Goal: Task Accomplishment & Management: Manage account settings

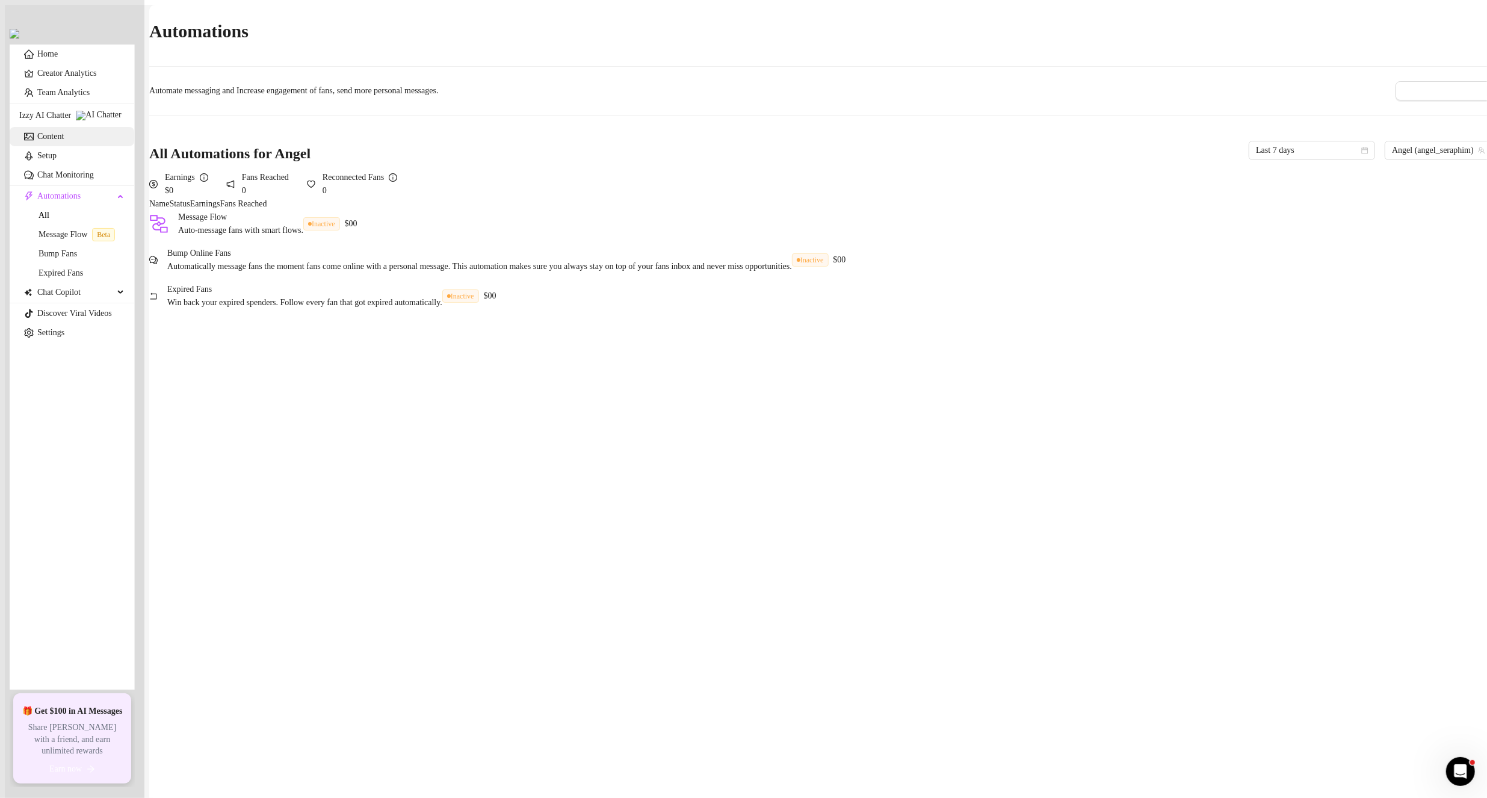
click at [61, 141] on link "Content" at bounding box center [50, 136] width 26 height 9
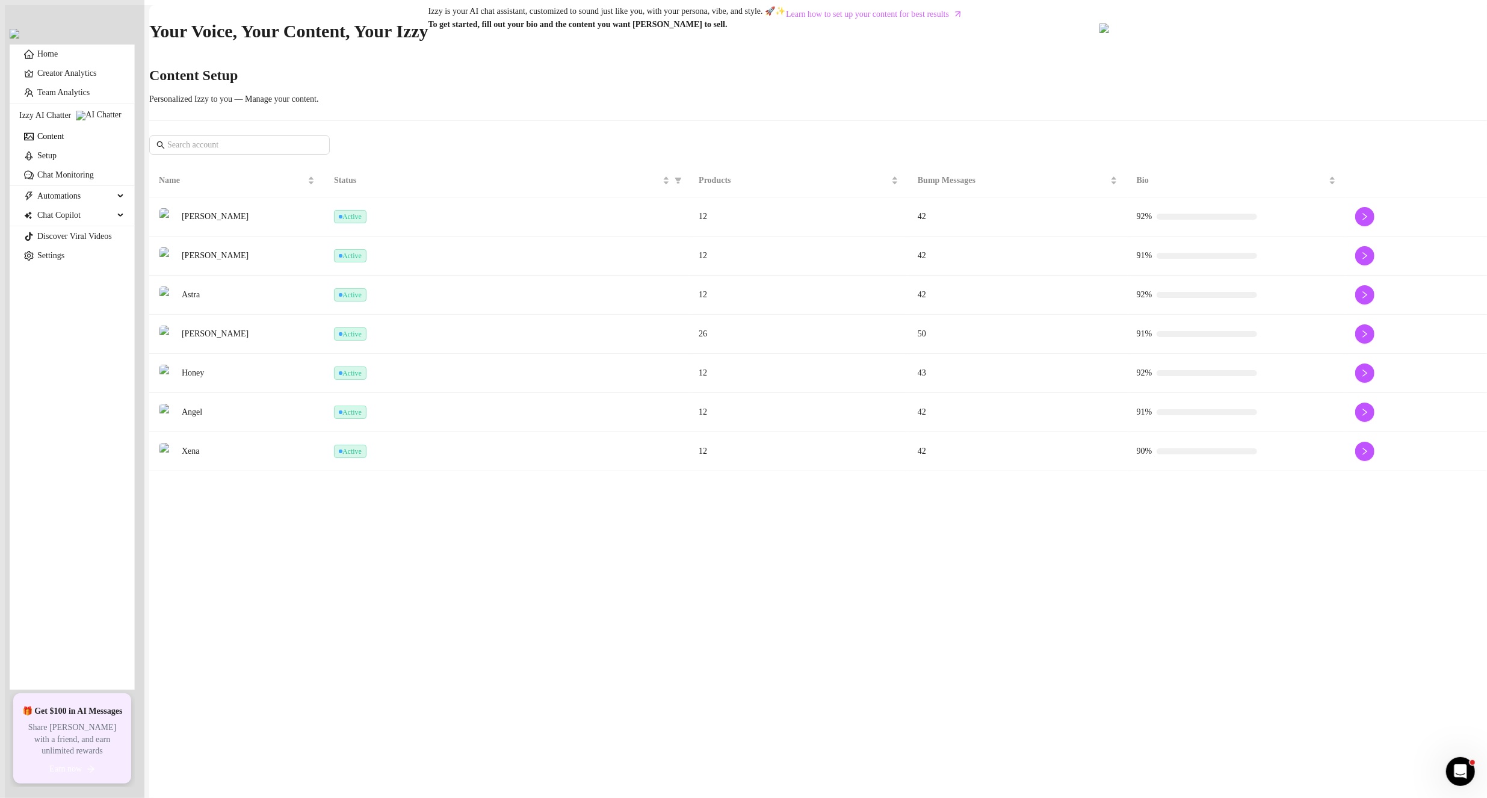
click at [429, 432] on td "Active" at bounding box center [506, 412] width 365 height 39
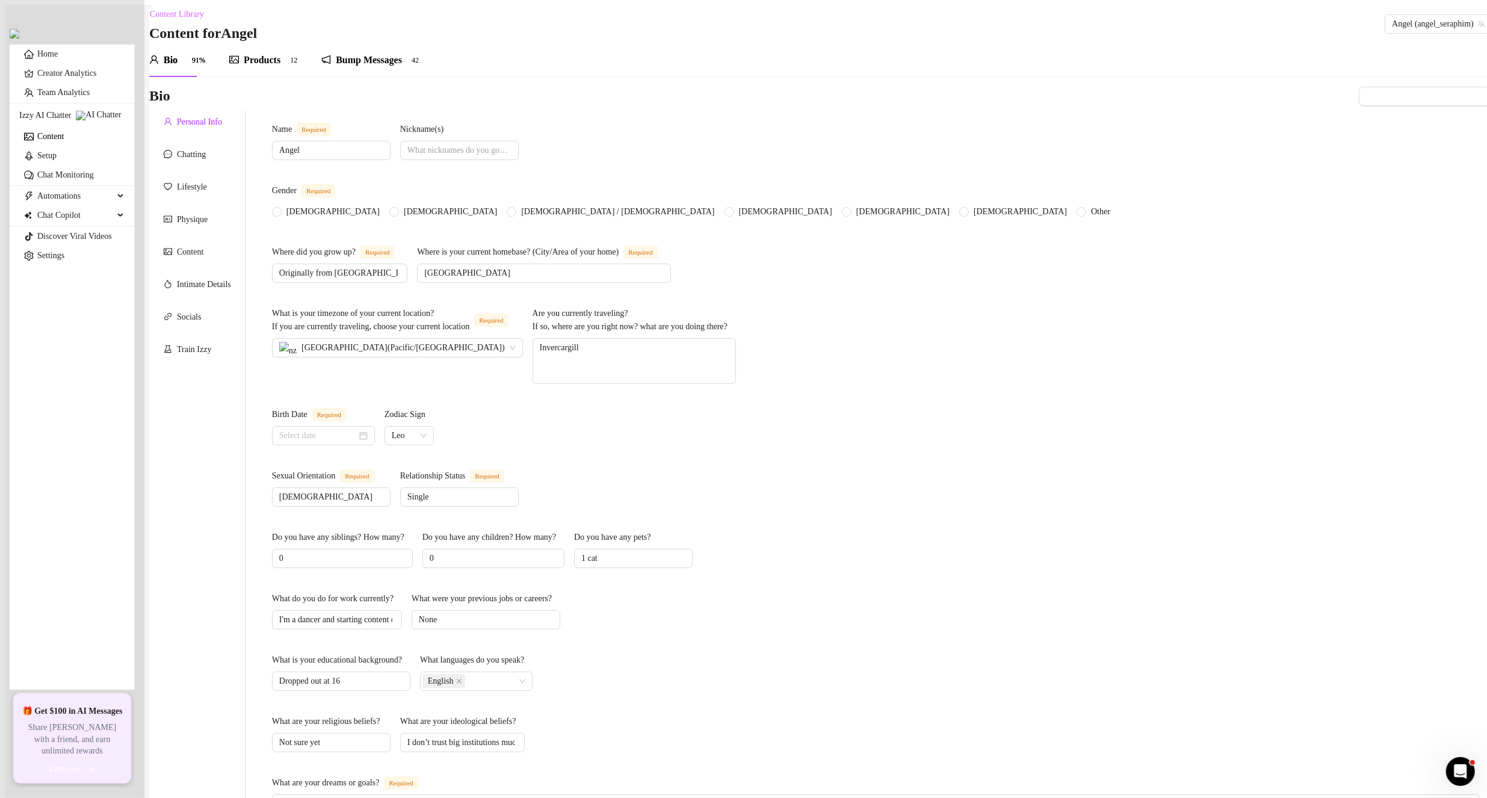
radio input "true"
type input "[DATE]"
click at [736, 345] on textarea "Invercargill" at bounding box center [634, 361] width 202 height 45
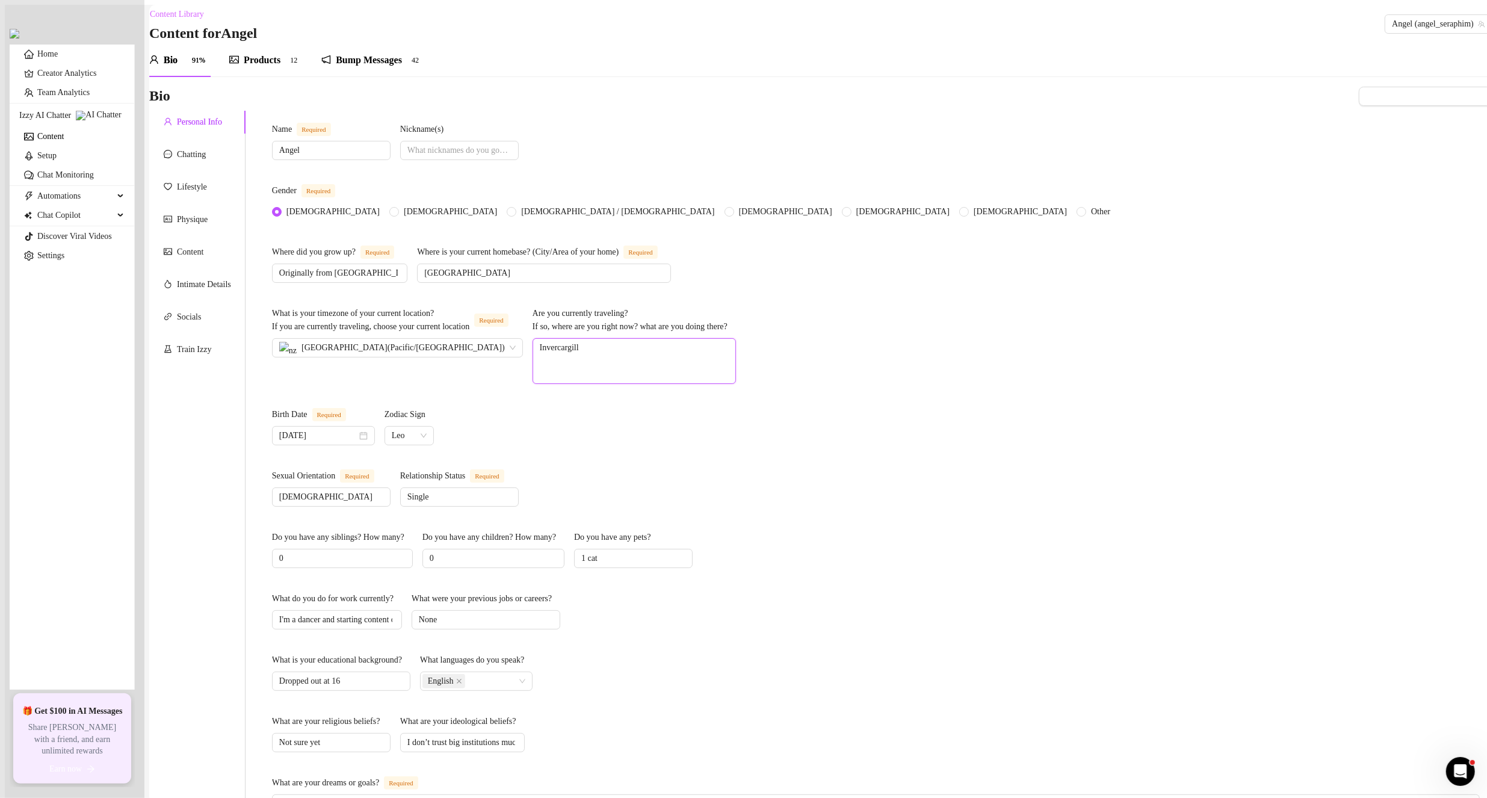
type textarea "D"
type textarea "Du"
type textarea "Dune"
type textarea "Duned"
type textarea "Dunedi"
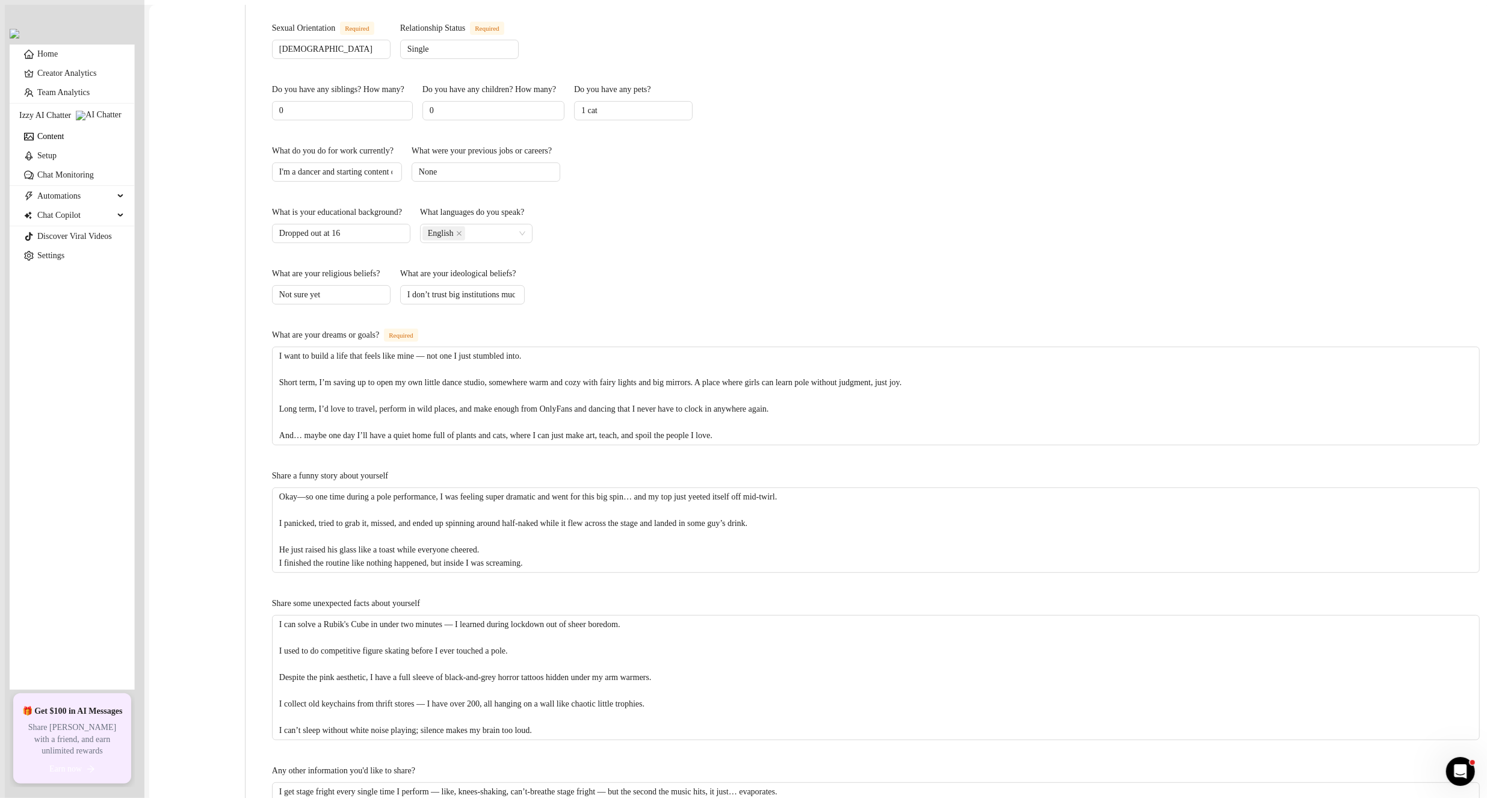
scroll to position [590, 0]
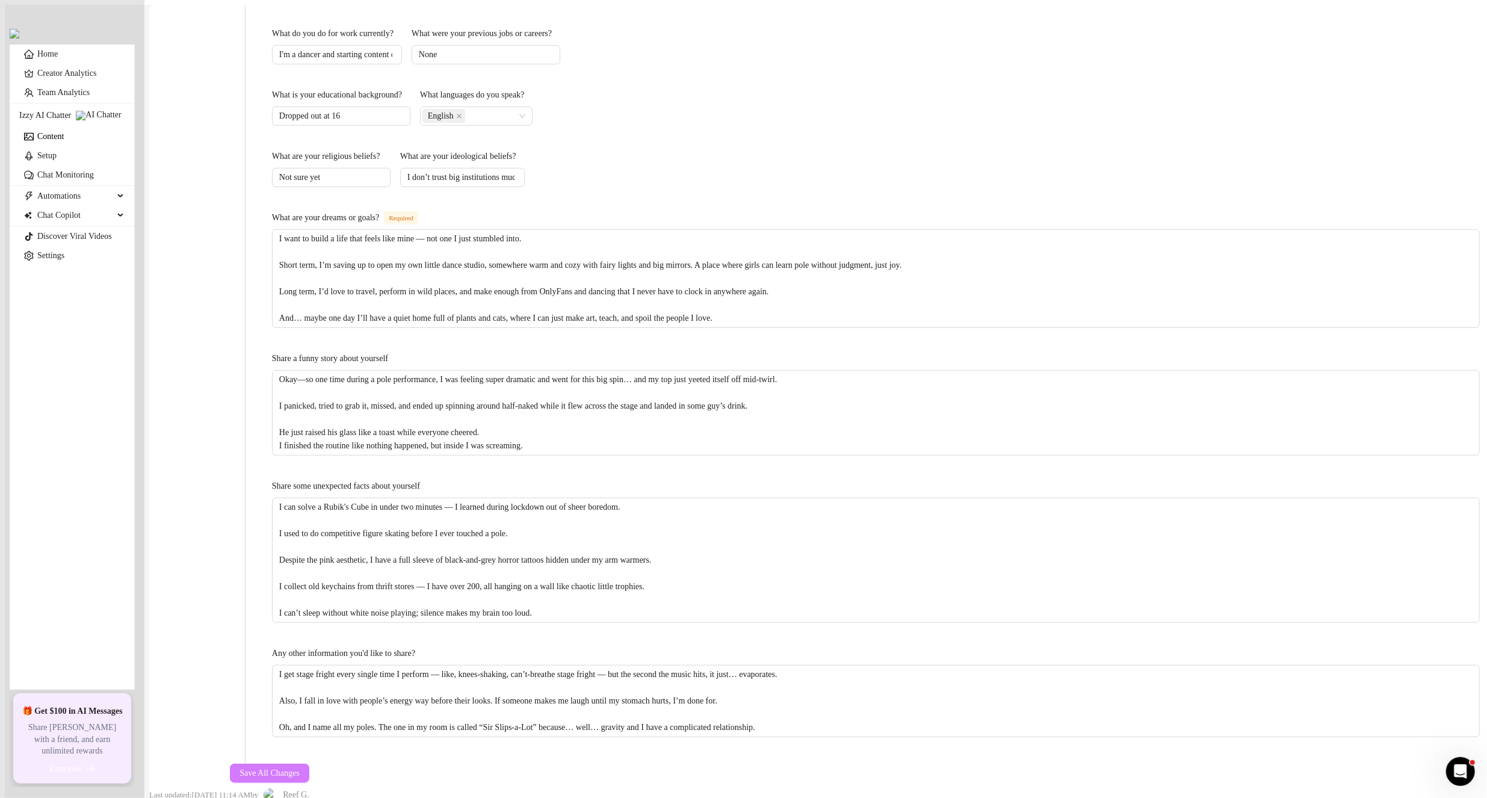
type textarea "Dunedin"
click at [300, 769] on span "Save All Changes" at bounding box center [270, 774] width 60 height 10
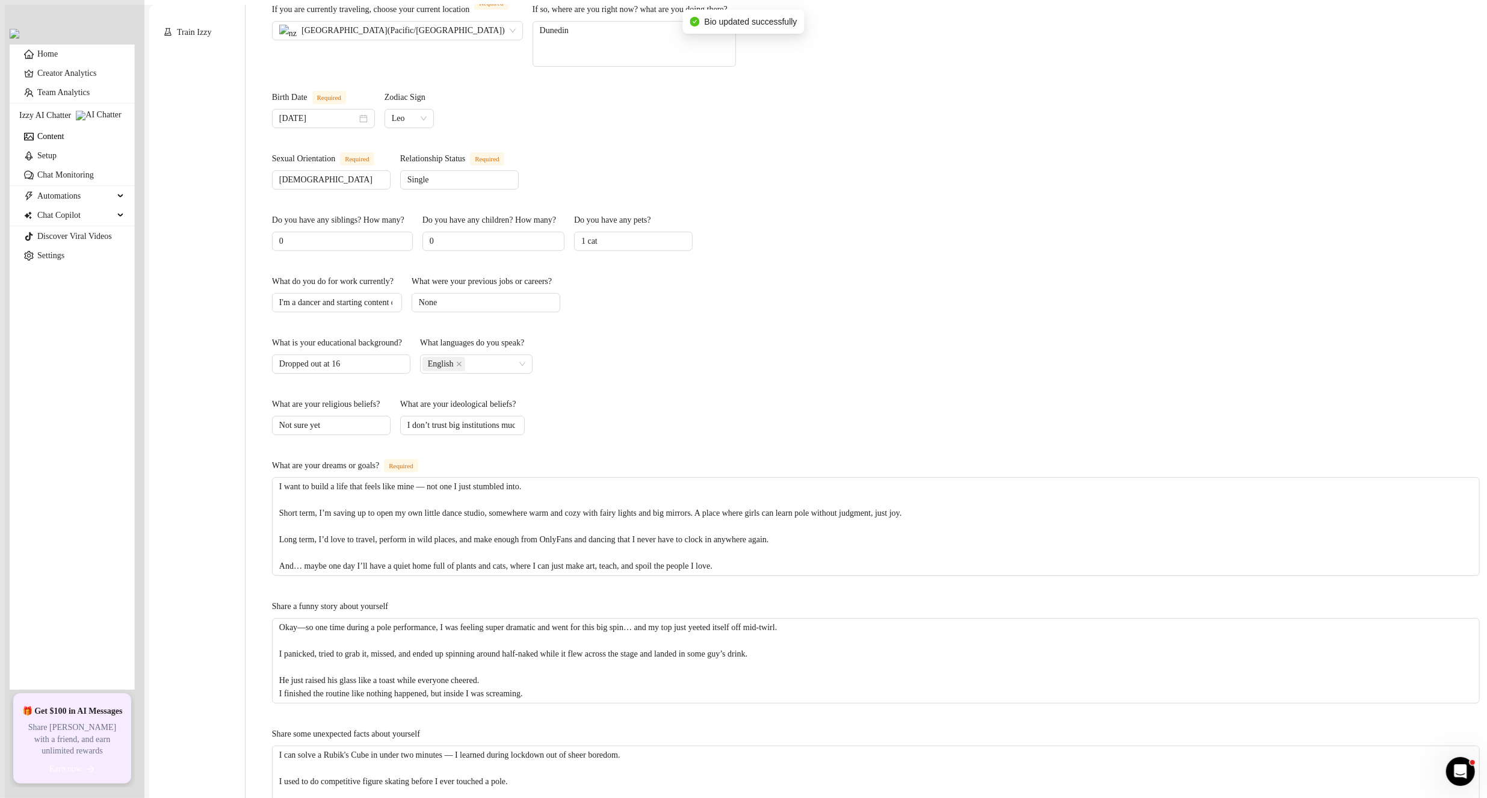
scroll to position [530, 0]
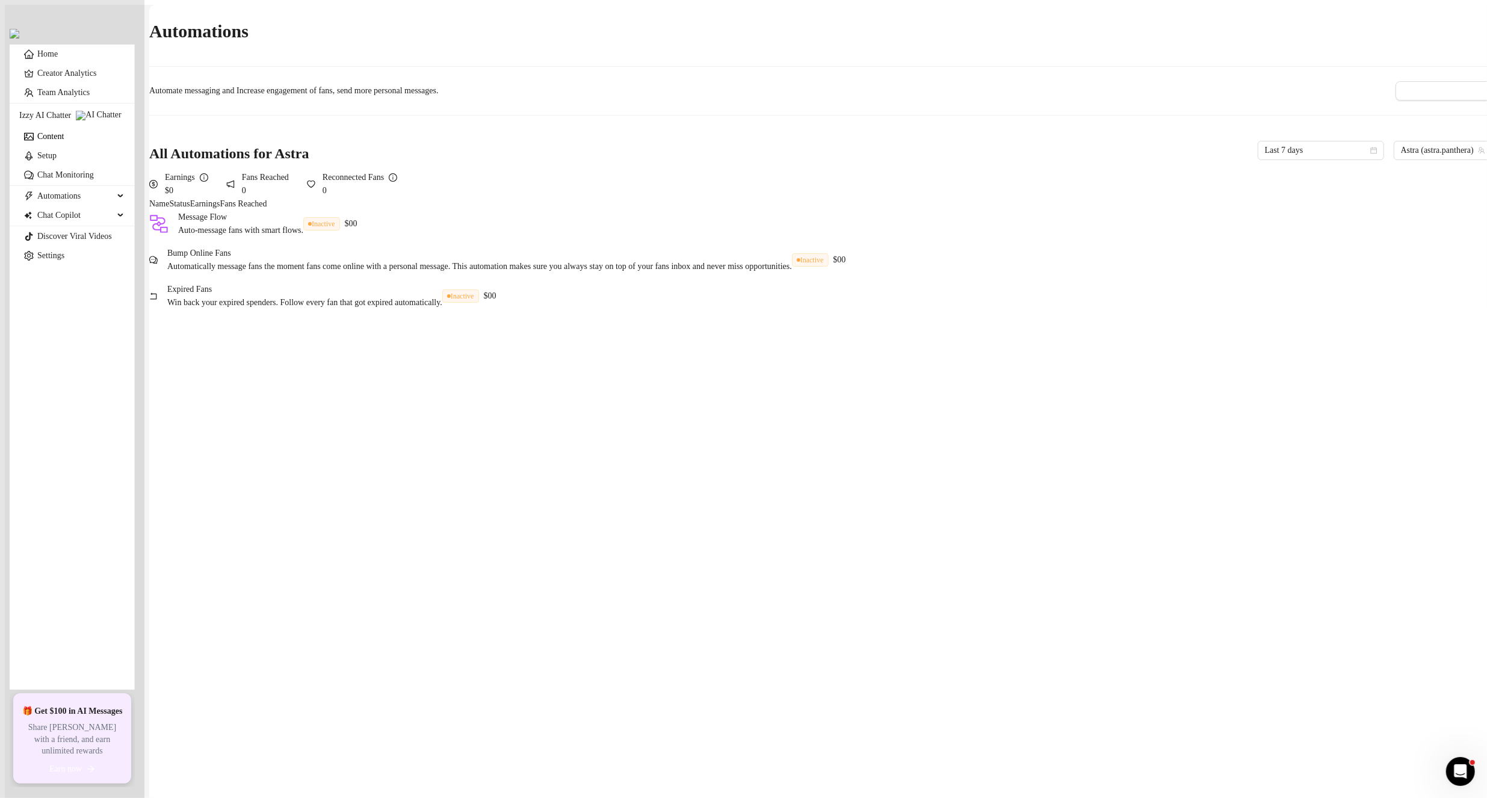
click at [64, 141] on link "Content" at bounding box center [50, 136] width 26 height 9
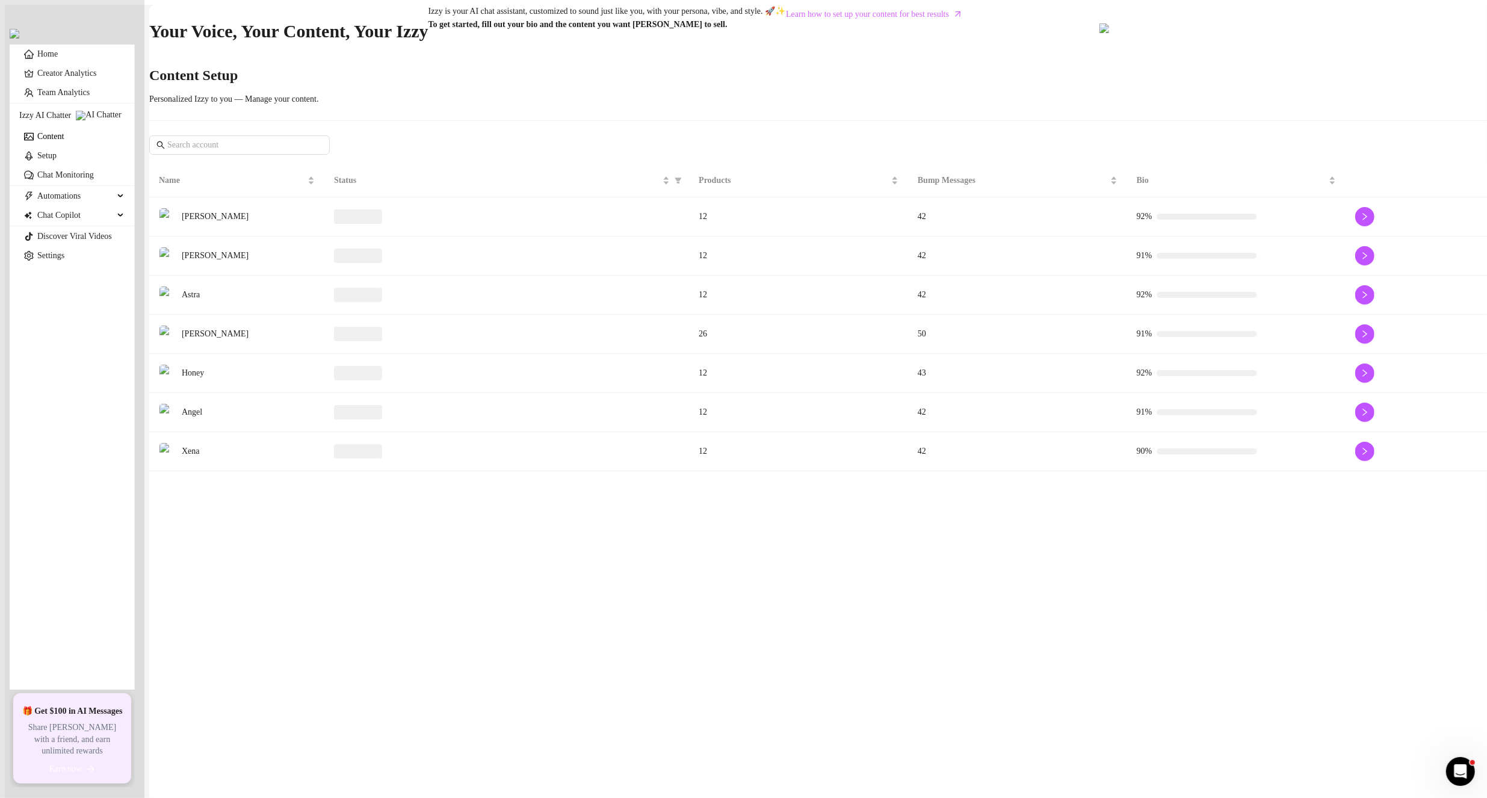
click at [284, 315] on td "Astra" at bounding box center [236, 295] width 175 height 39
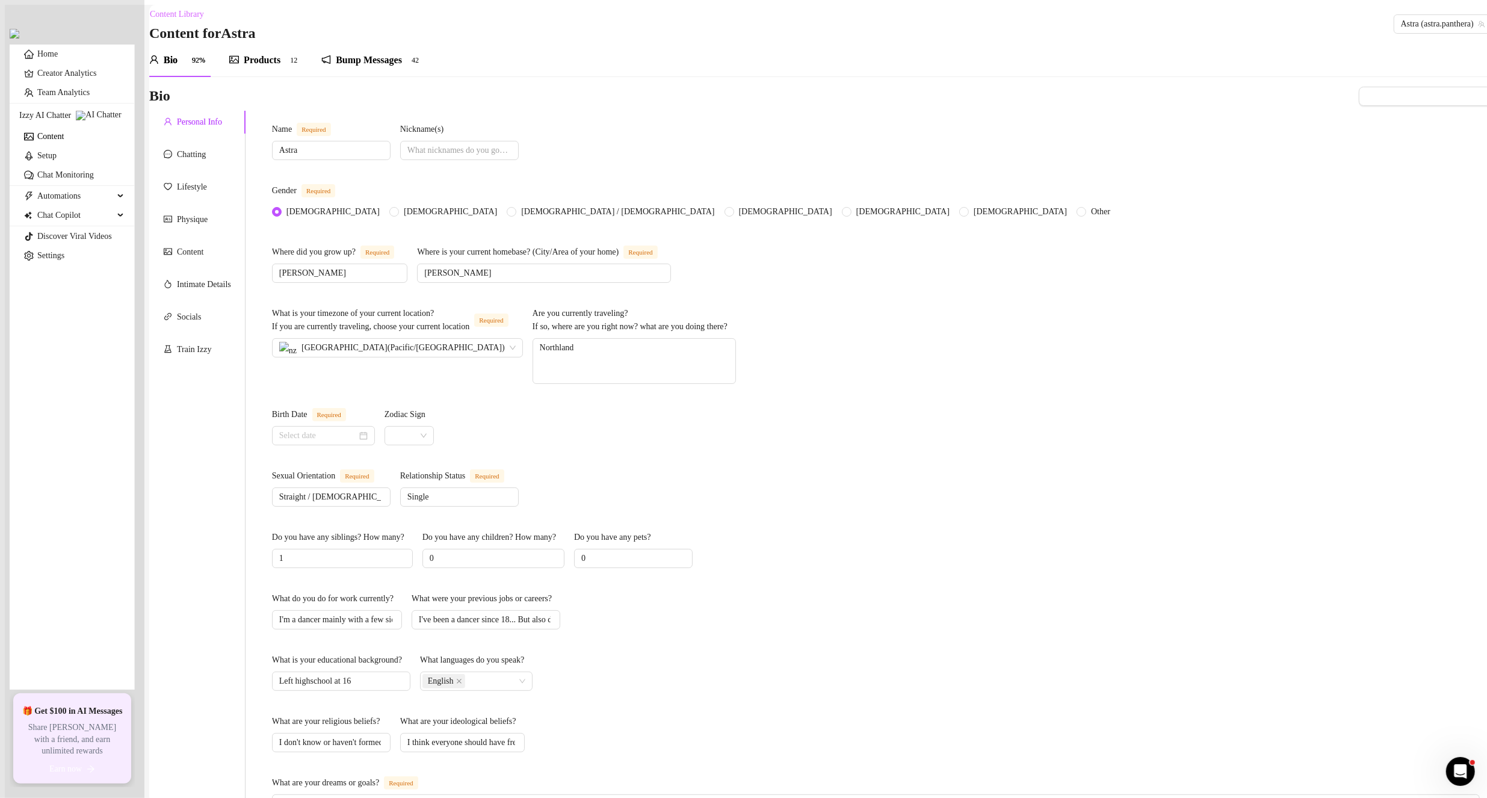
type input "[DATE]"
click at [736, 340] on textarea "Northland" at bounding box center [634, 361] width 202 height 45
type textarea "Northland"
type textarea "[GEOGRAPHIC_DATA] ,"
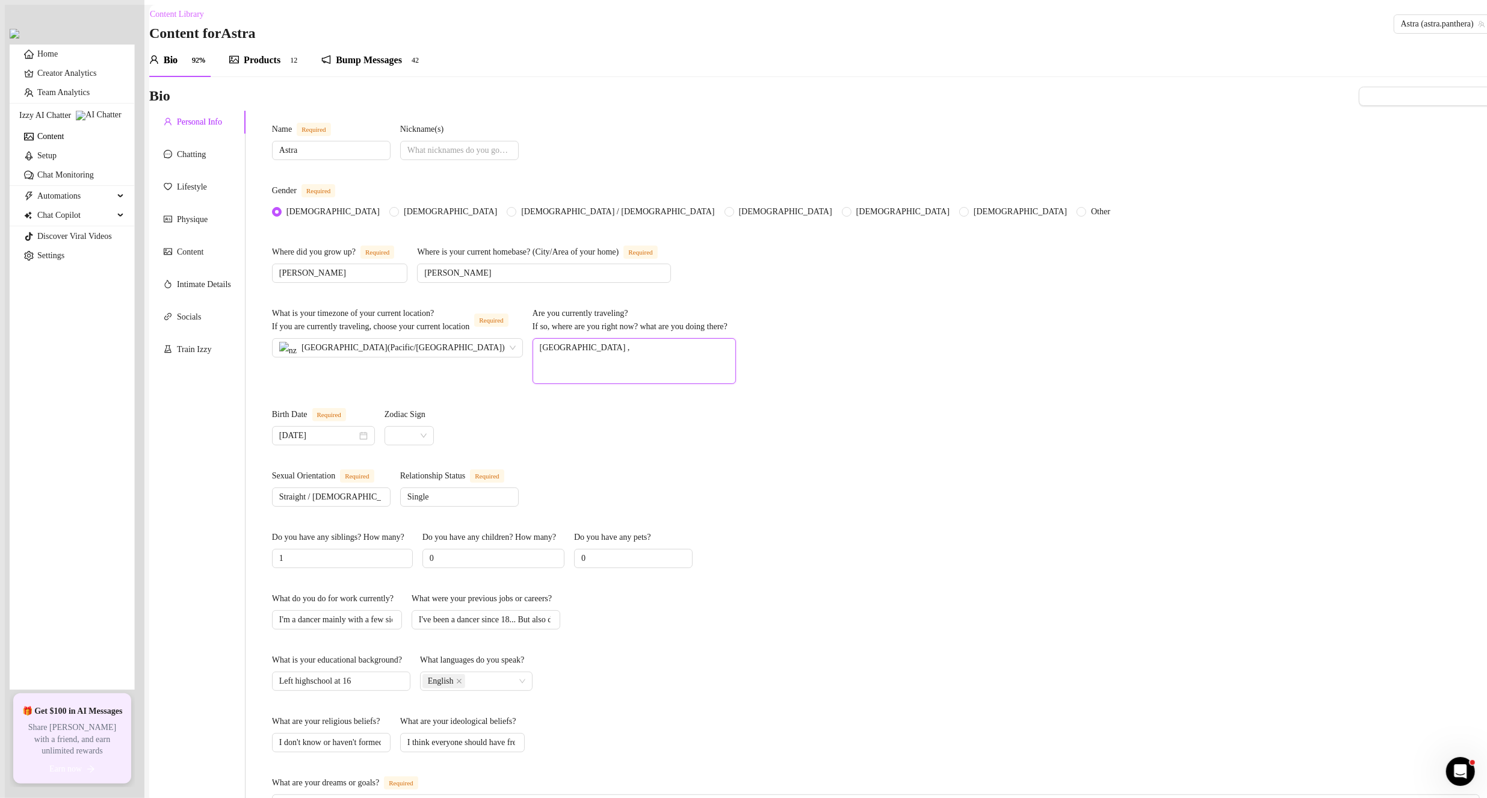
type textarea "Northland , K"
type textarea "[GEOGRAPHIC_DATA] ,"
type textarea "Northland"
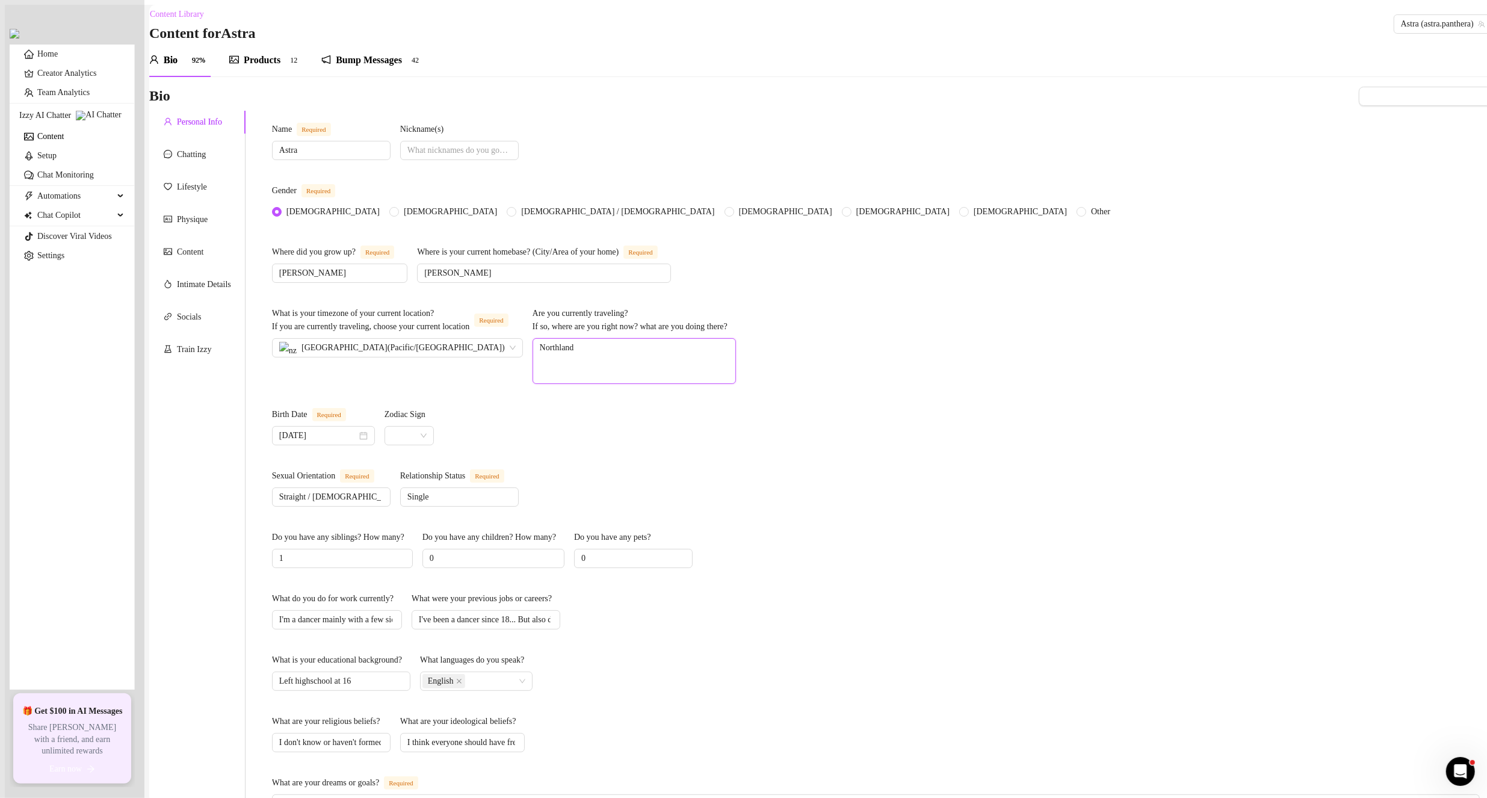
type textarea "[GEOGRAPHIC_DATA],"
type textarea "Northland, K"
type textarea "Northland, Ke"
type textarea "Northland, [GEOGRAPHIC_DATA]"
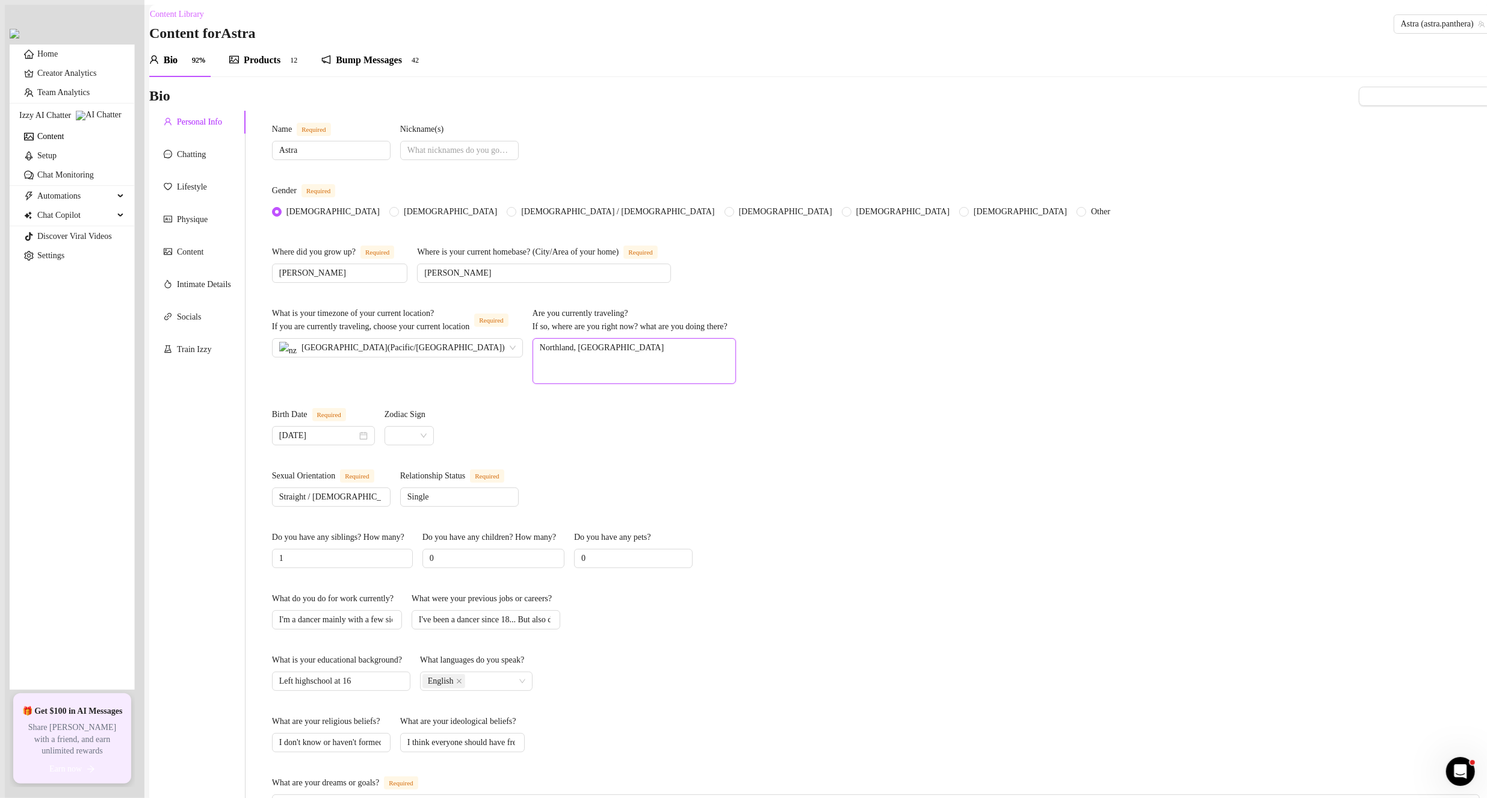
type textarea "Northland, [GEOGRAPHIC_DATA]"
type textarea "Northland, Keriker"
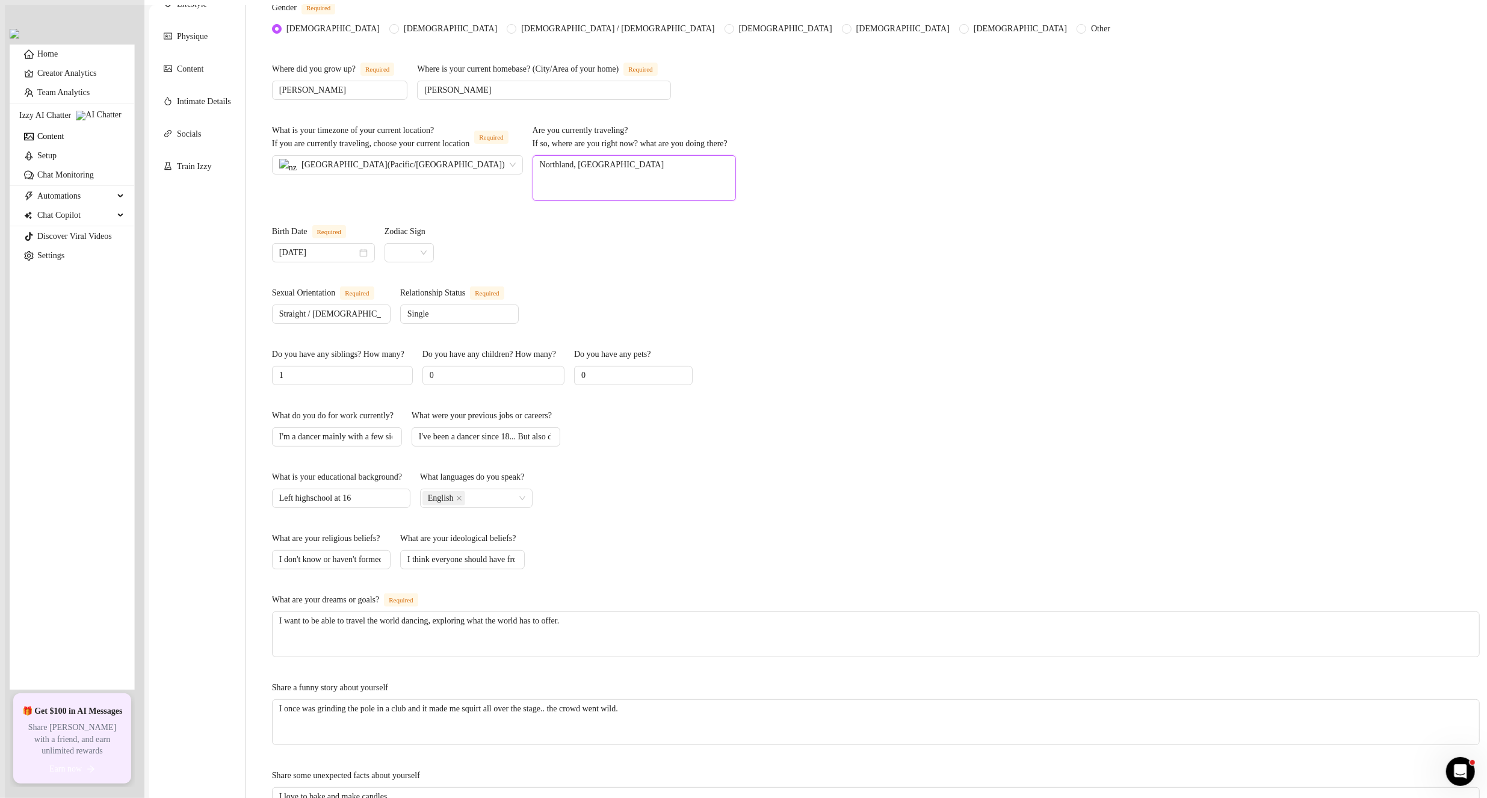
scroll to position [361, 0]
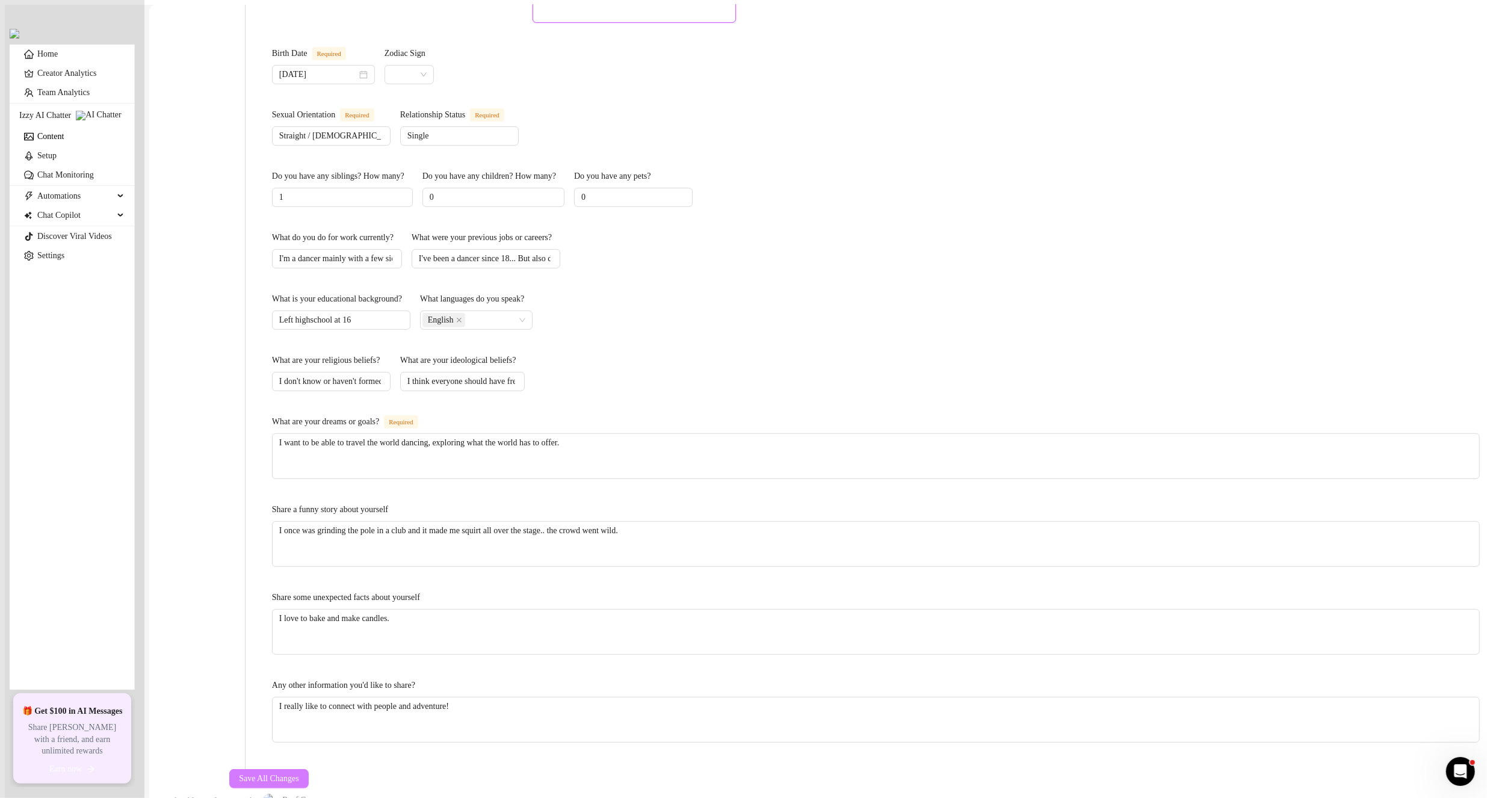
type textarea "Northland, [GEOGRAPHIC_DATA]"
click at [299, 774] on span "Save All Changes" at bounding box center [269, 779] width 60 height 10
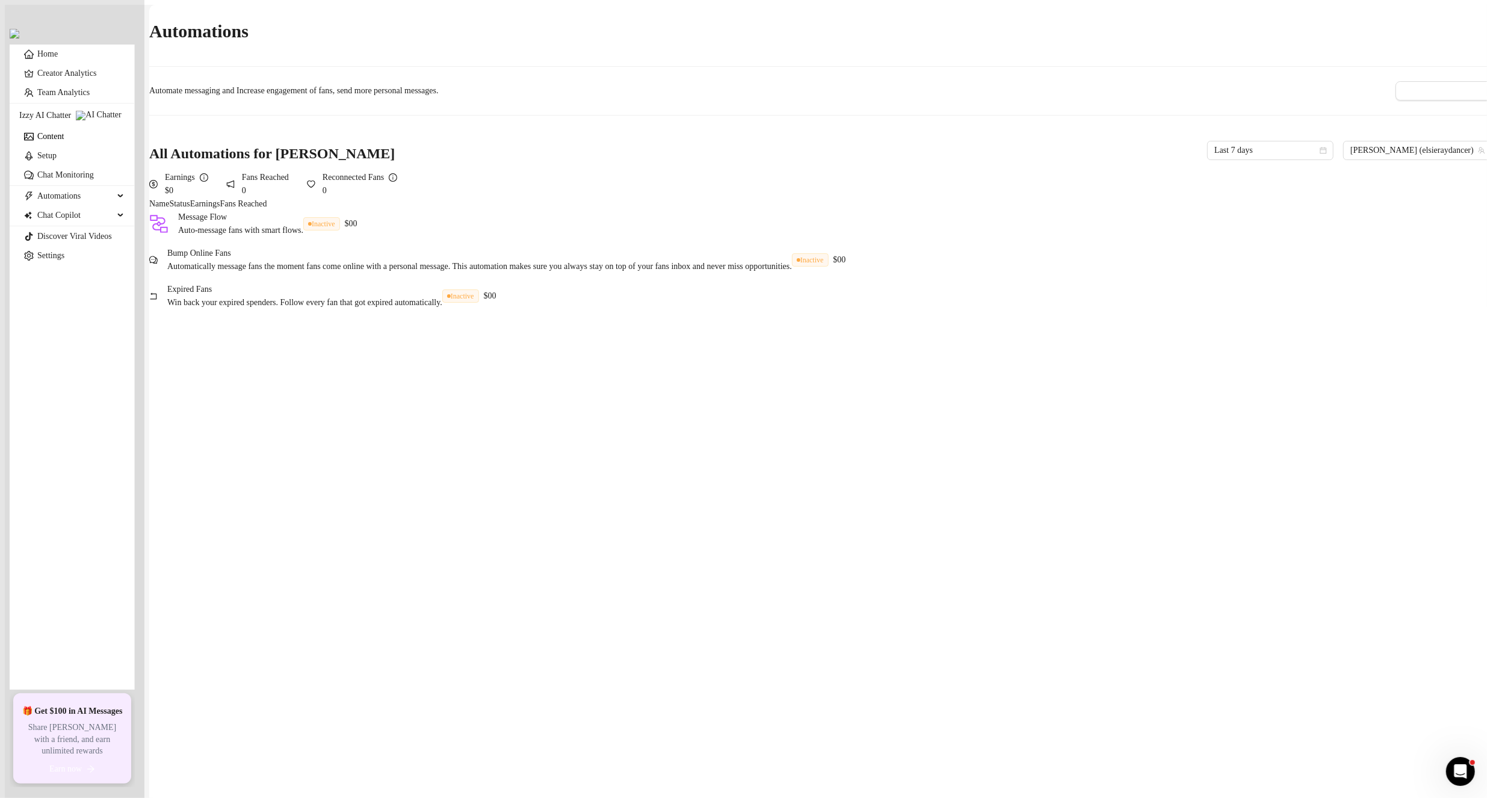
click at [64, 141] on link "Content" at bounding box center [50, 136] width 26 height 9
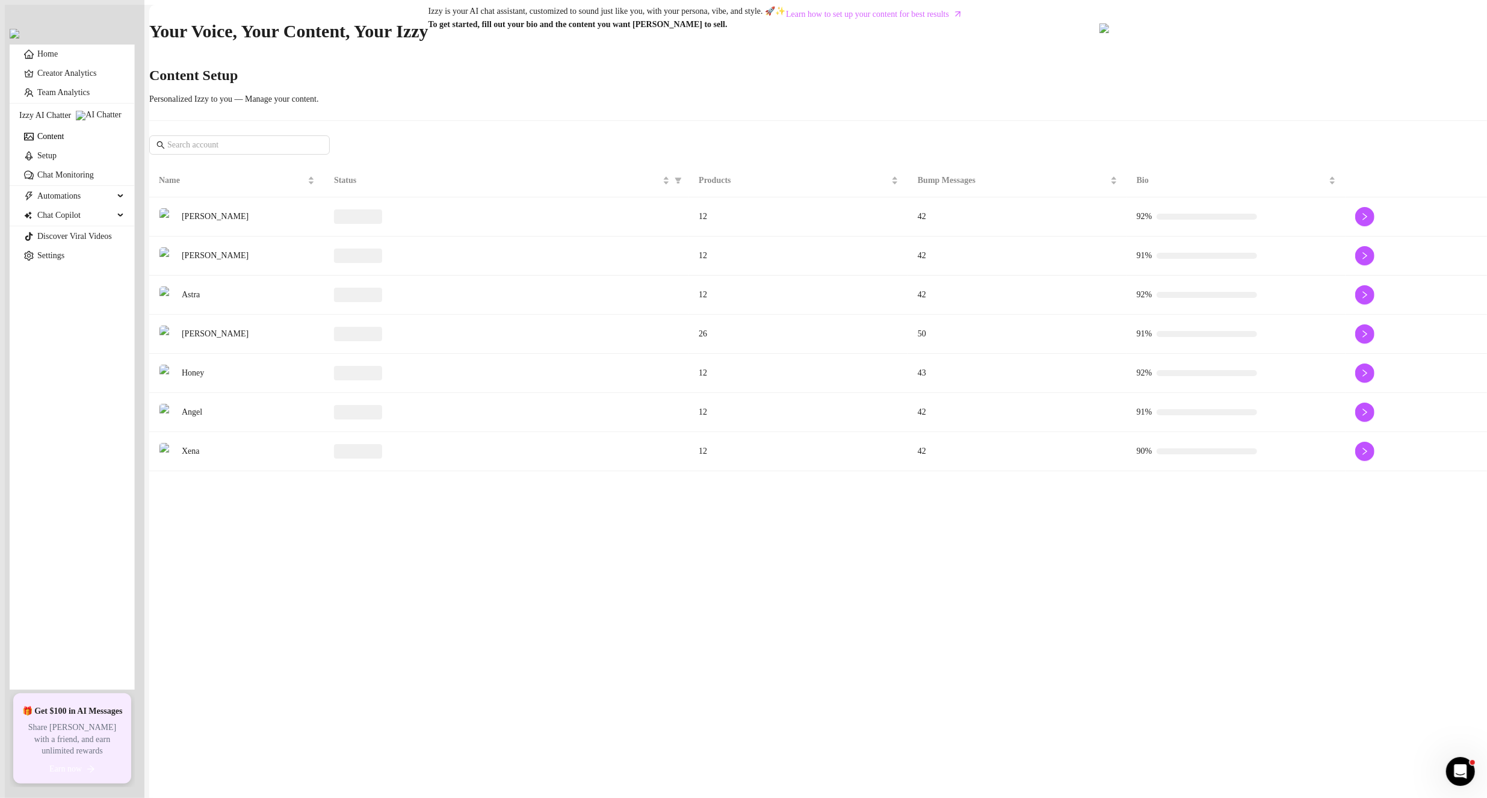
click at [256, 276] on td "[PERSON_NAME]" at bounding box center [236, 256] width 175 height 39
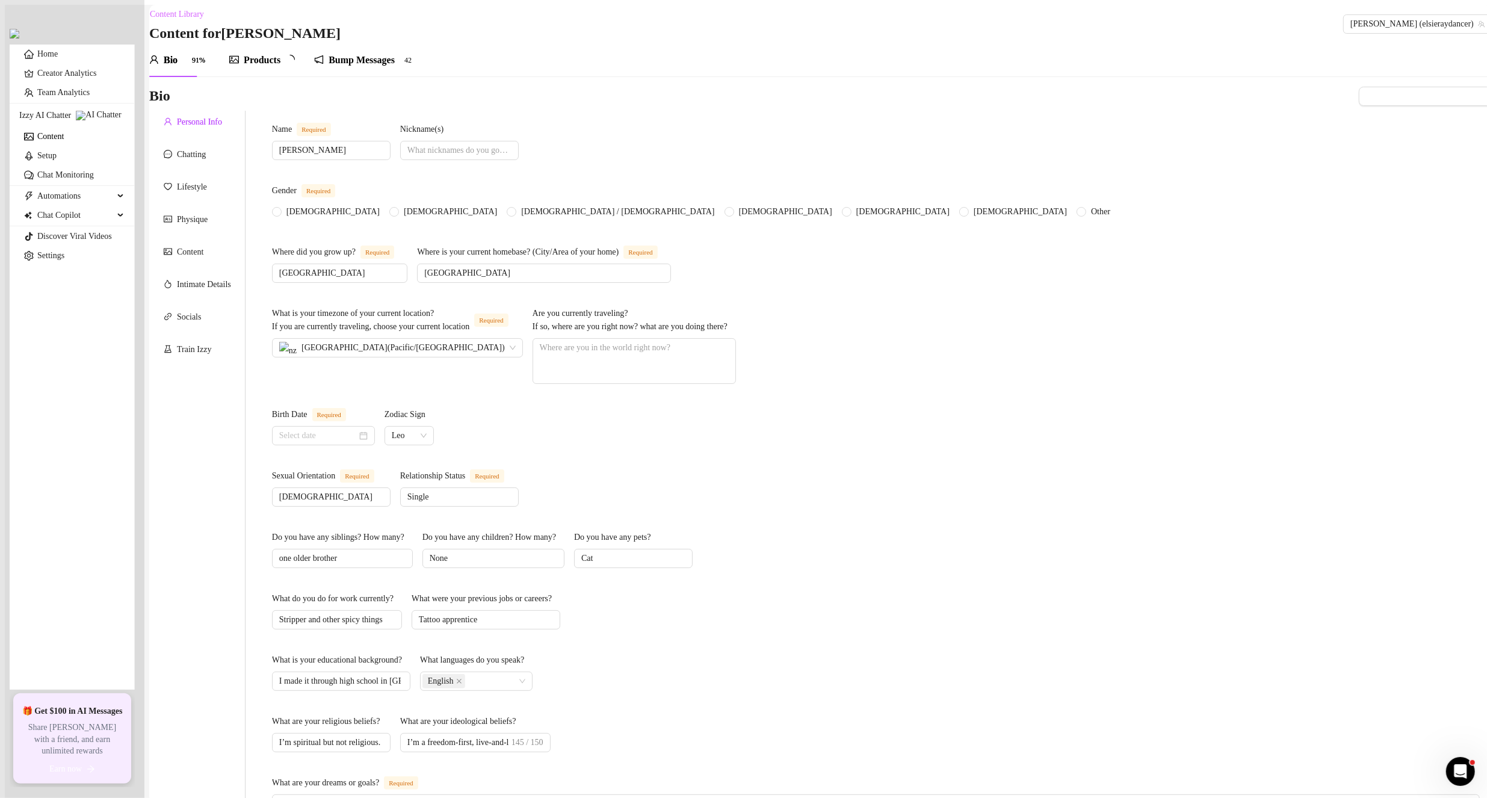
radio input "true"
type input "[DATE]"
click at [736, 350] on textarea "Are you currently traveling? If so, where are you right now? what are you doing…" at bounding box center [634, 361] width 202 height 45
type textarea "N"
type textarea "No"
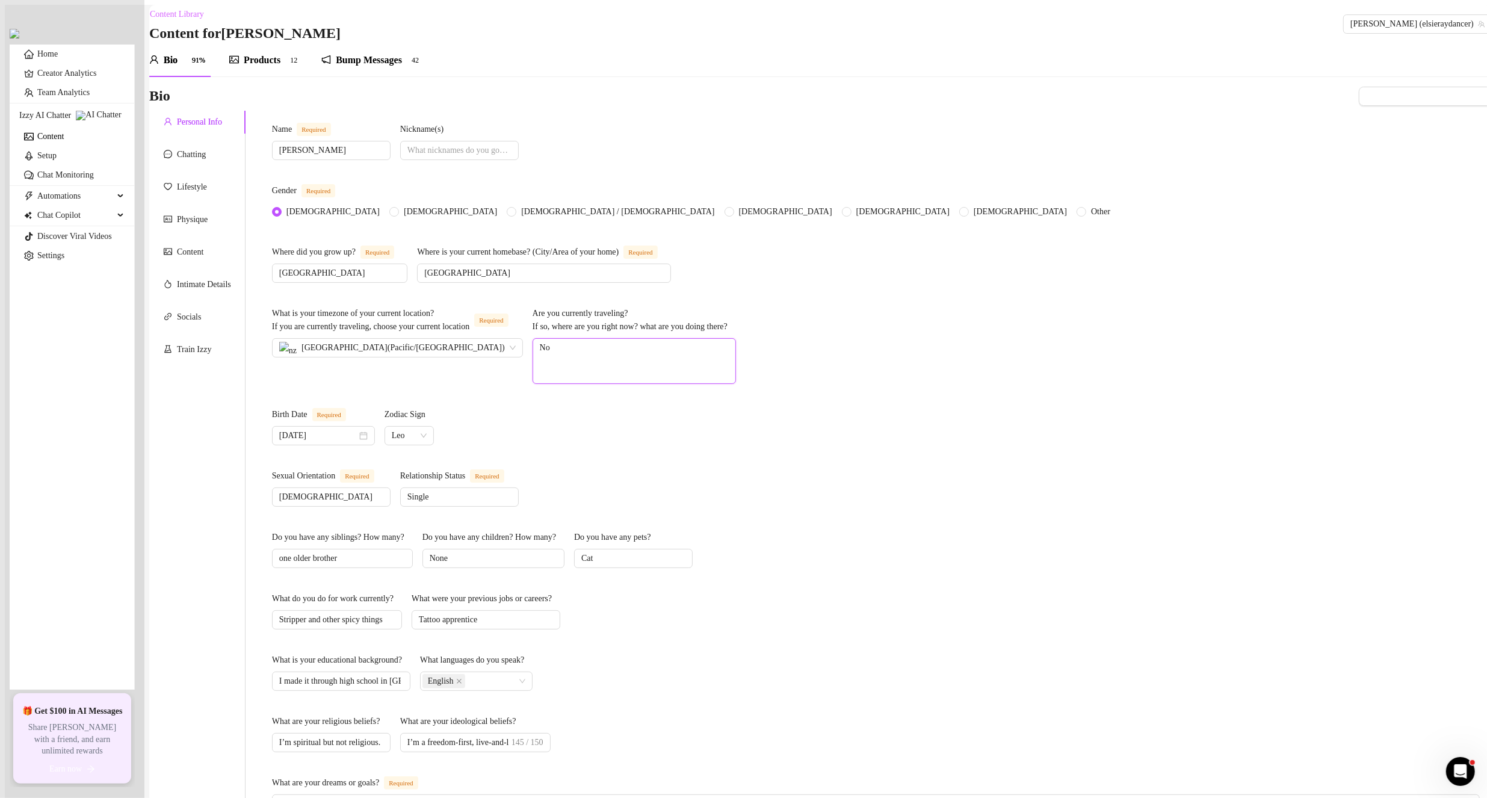
type textarea "Nor"
type textarea "Nort"
type textarea "North"
type textarea "Northl"
type textarea "Northla"
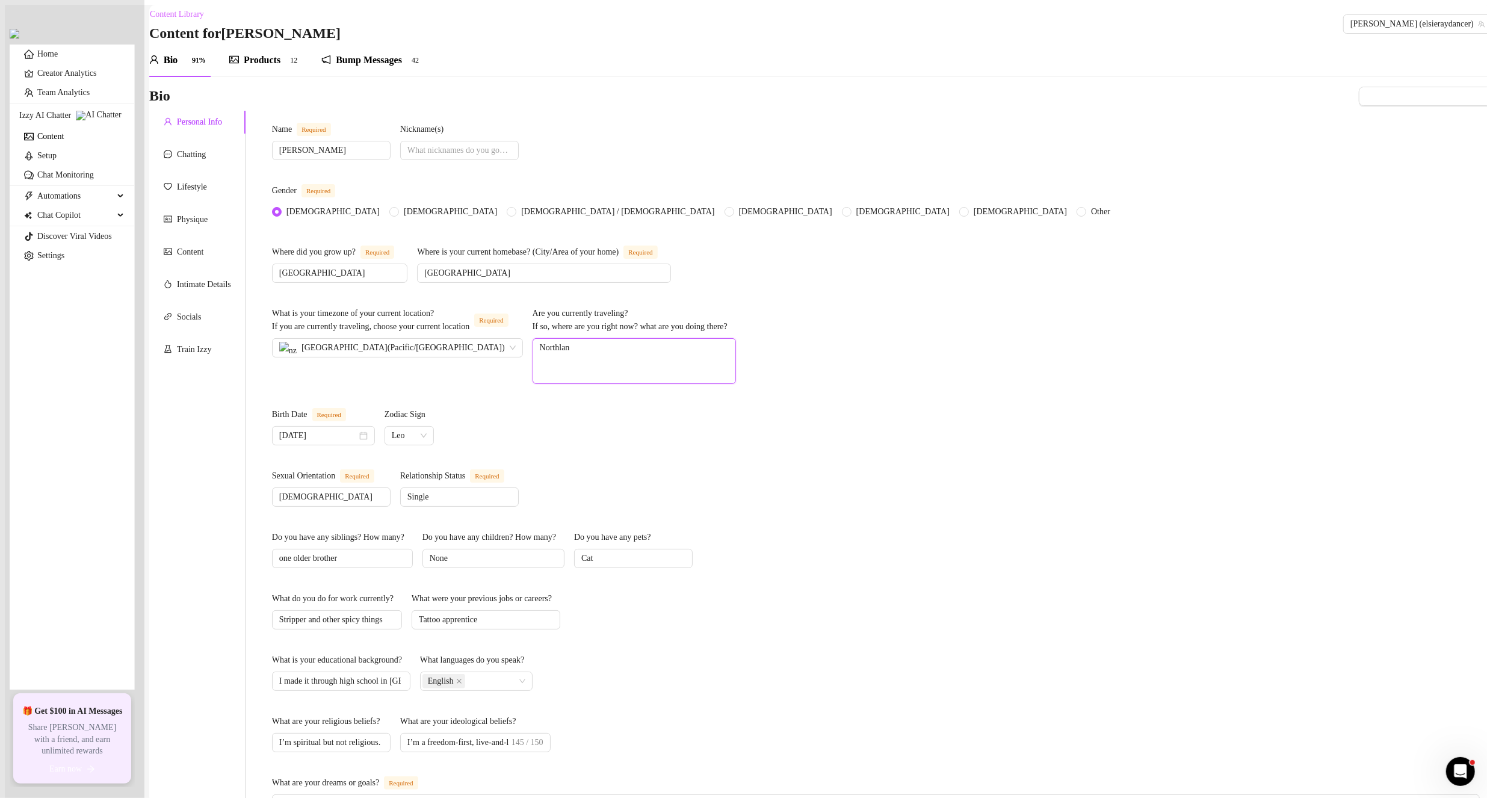
type textarea "Northland"
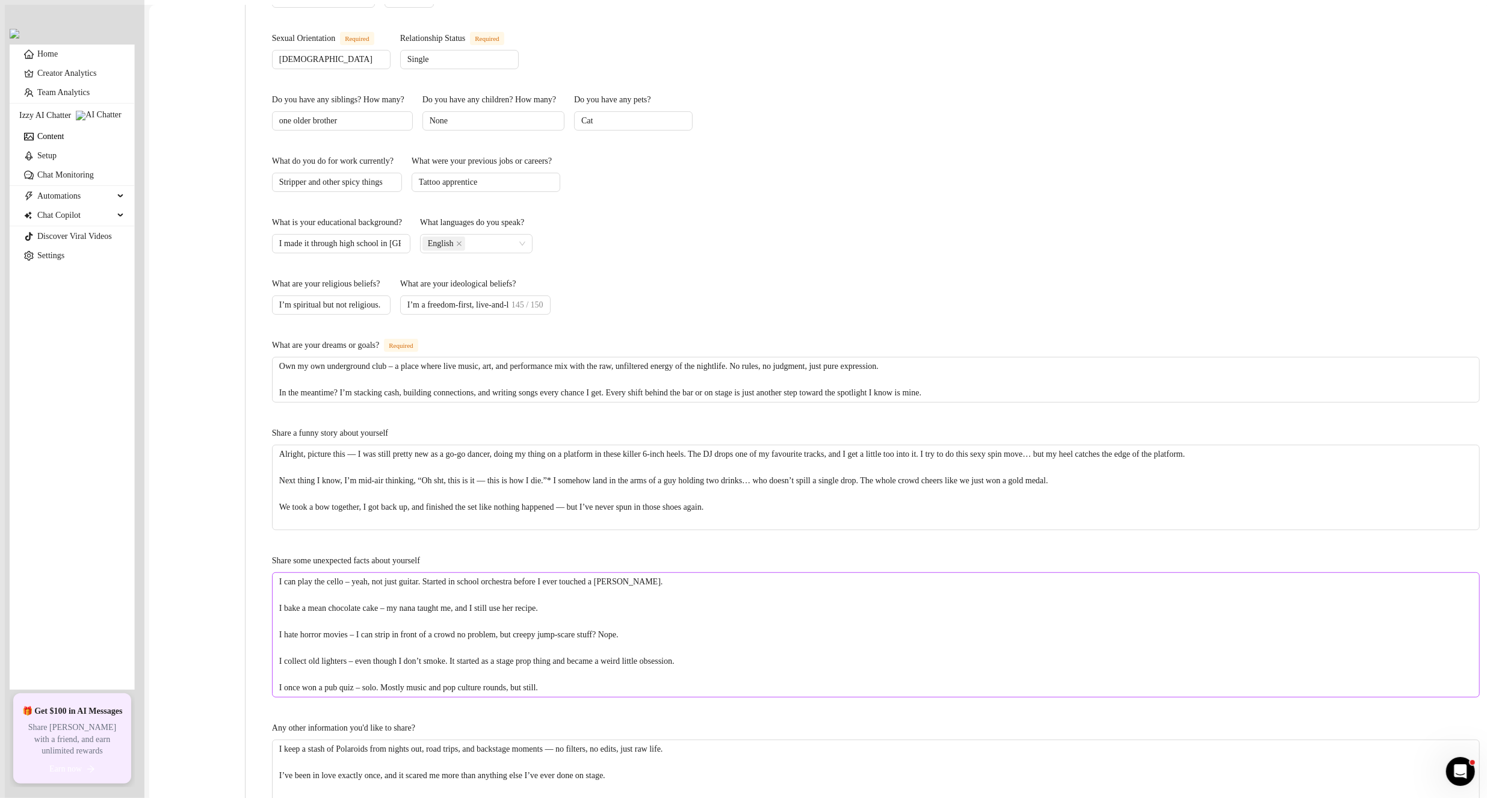
scroll to position [537, 0]
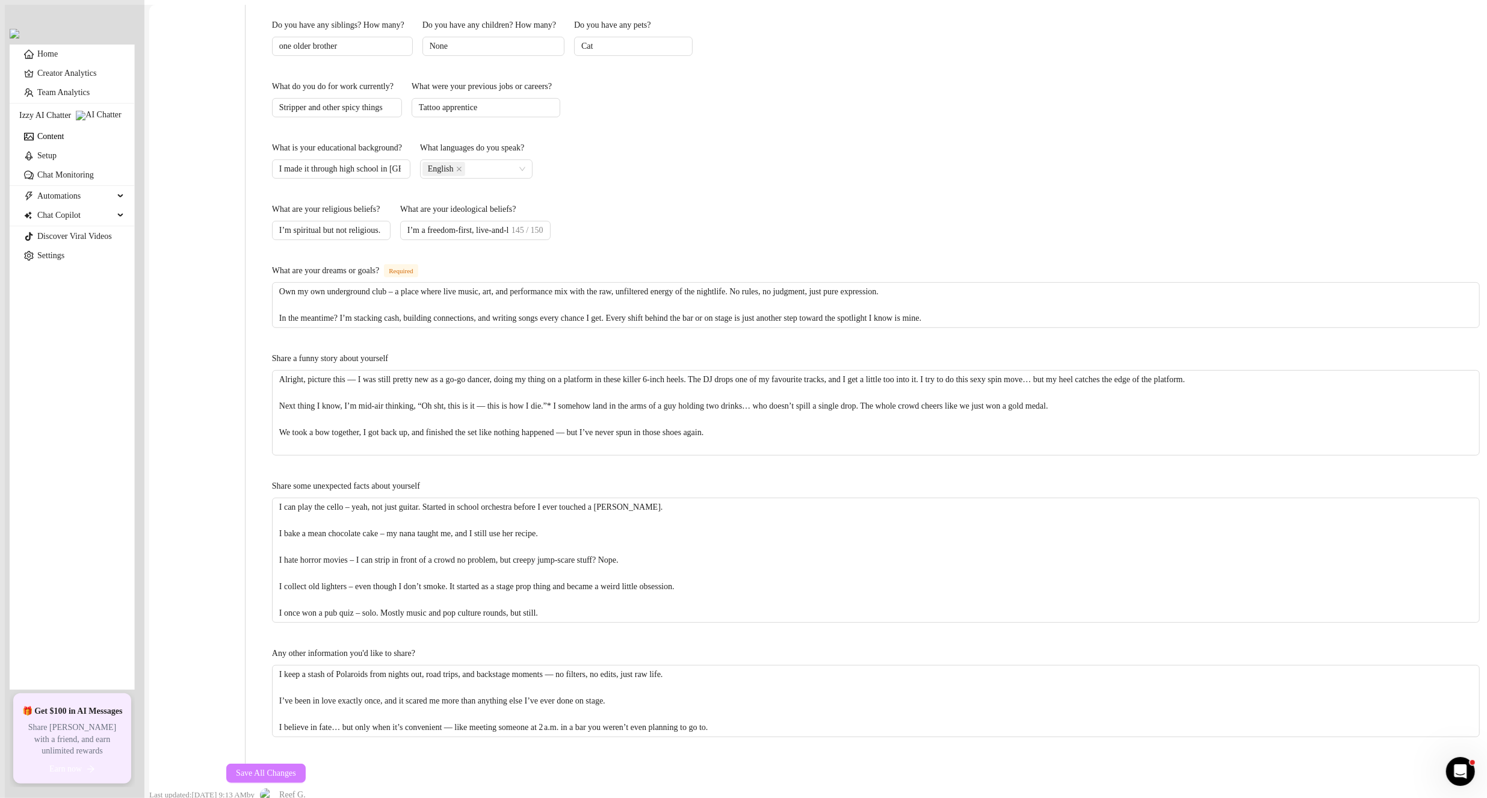
type textarea "Northland"
click at [296, 769] on span "Save All Changes" at bounding box center [266, 774] width 60 height 10
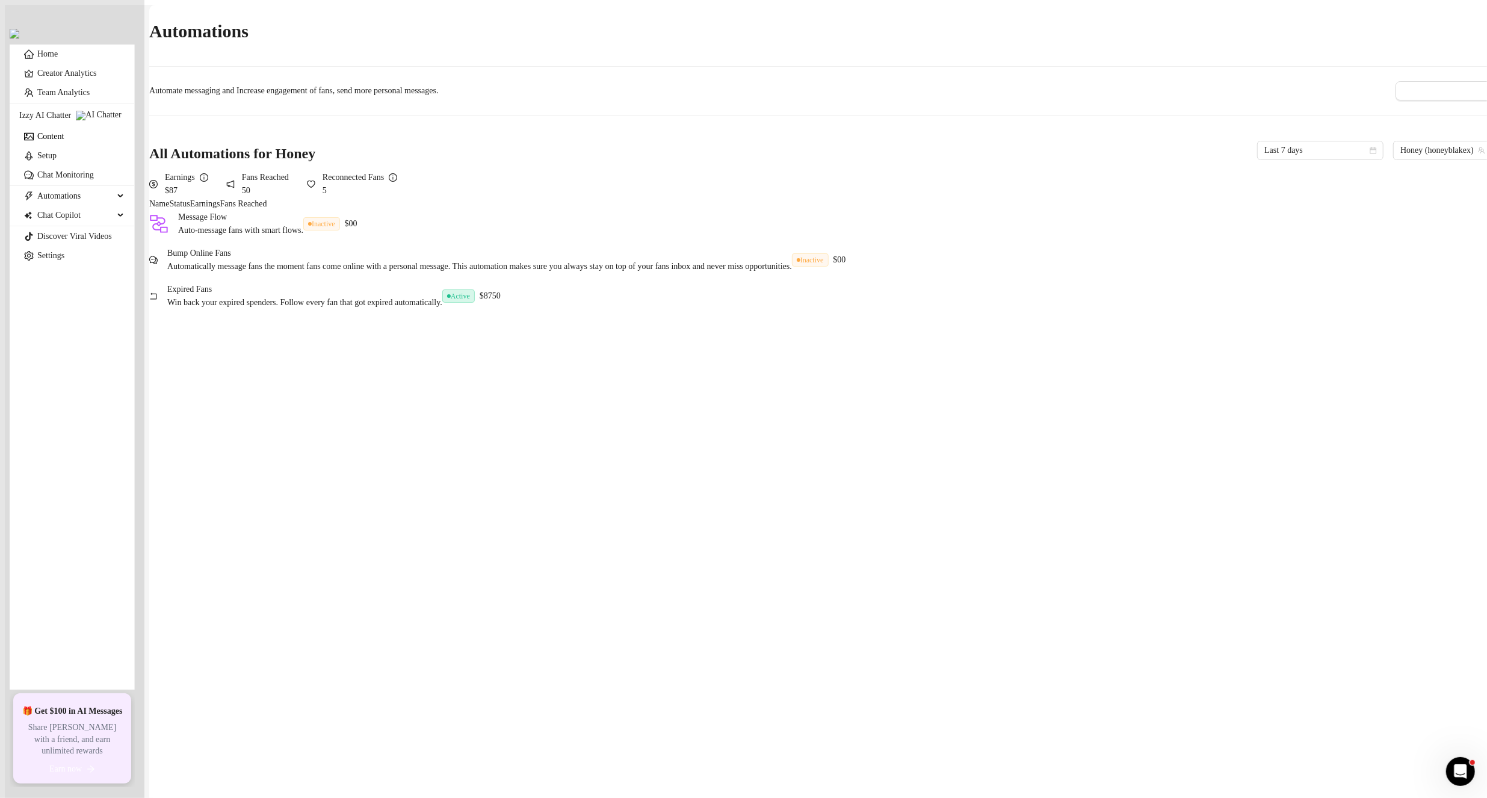
click at [64, 141] on link "Content" at bounding box center [50, 136] width 26 height 9
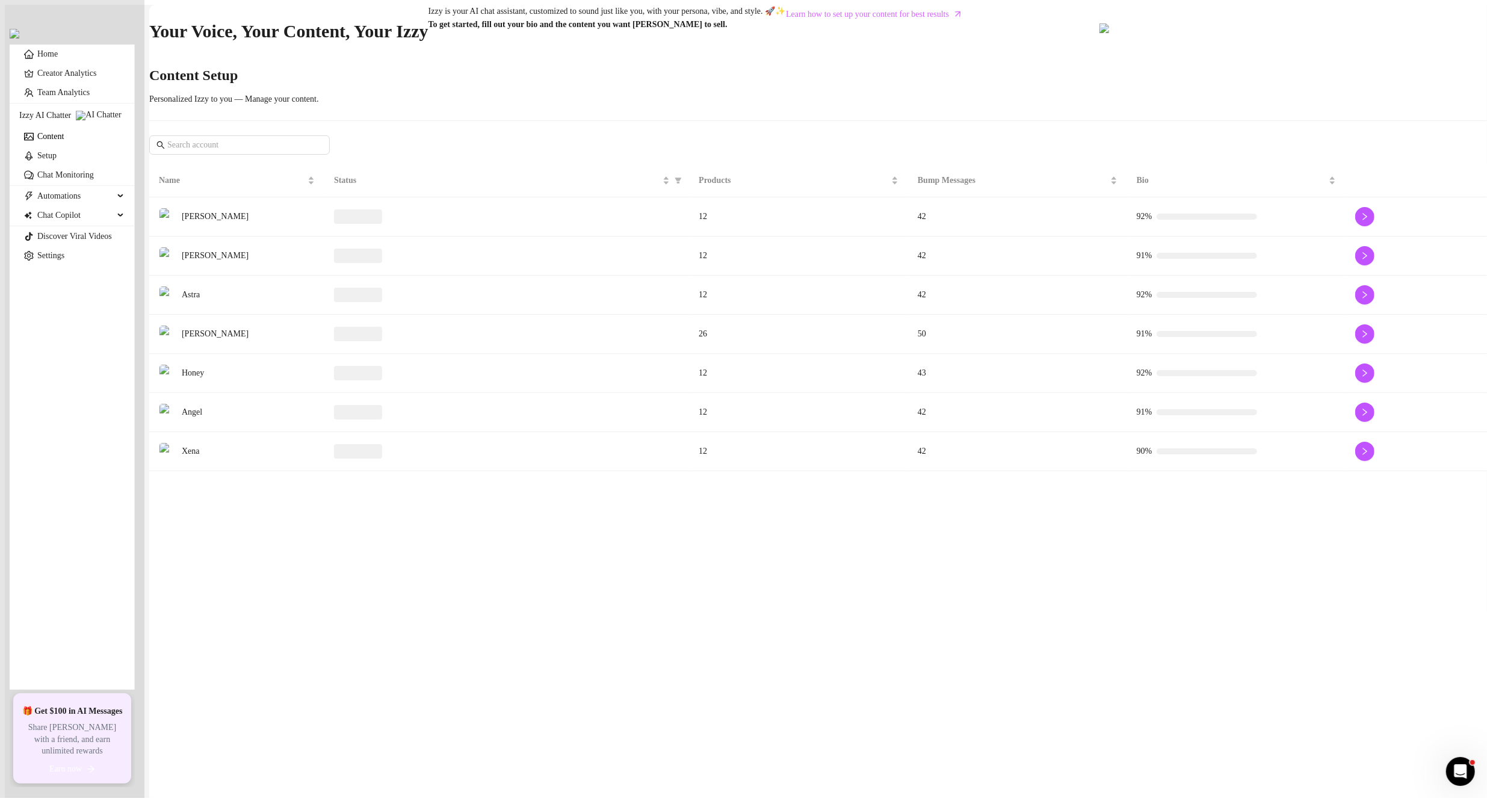
click at [256, 393] on td "Honey" at bounding box center [236, 373] width 175 height 39
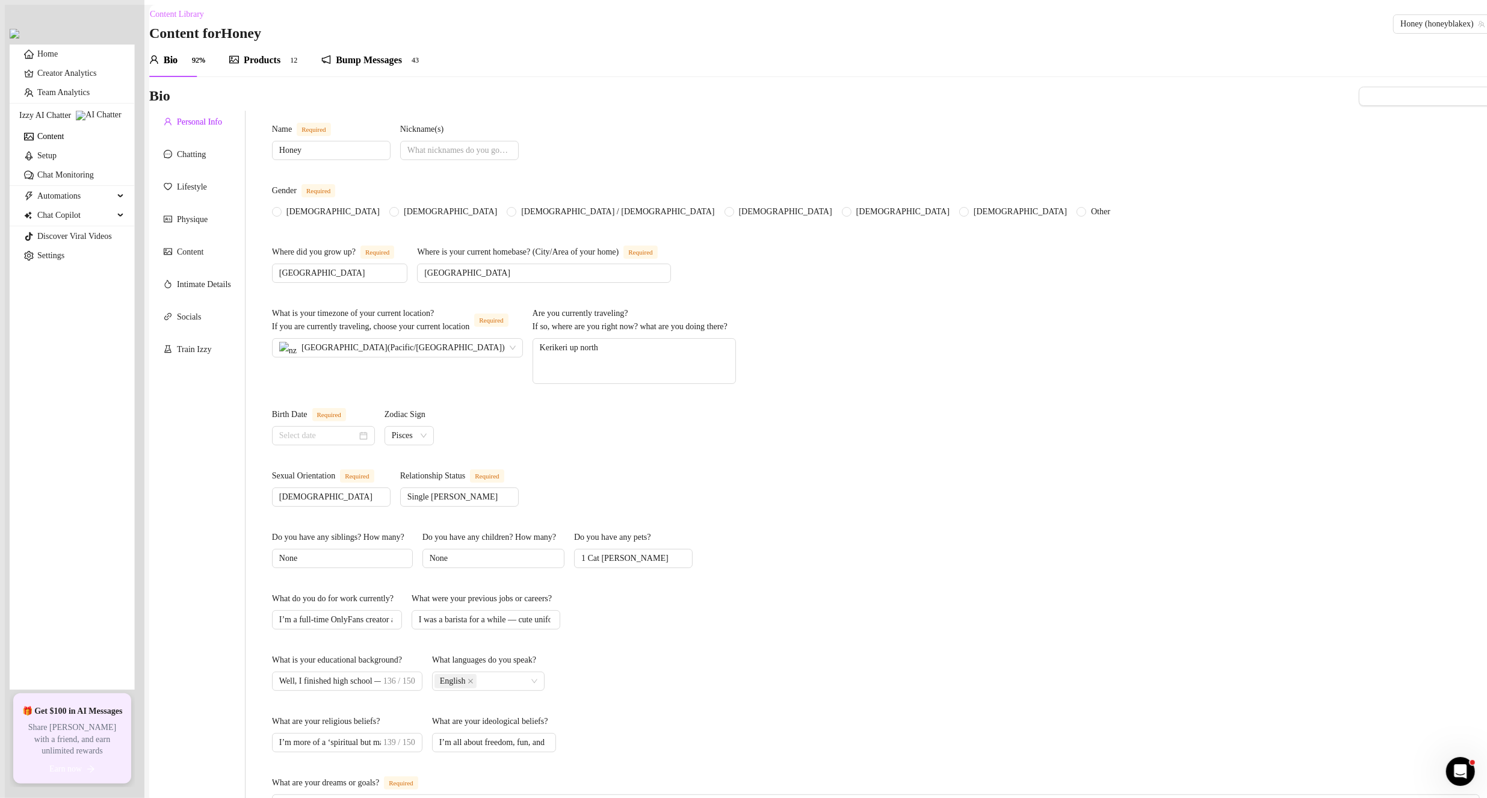
radio input "true"
type input "[DATE]"
click at [736, 362] on textarea "Kerikeri up north" at bounding box center [634, 361] width 202 height 45
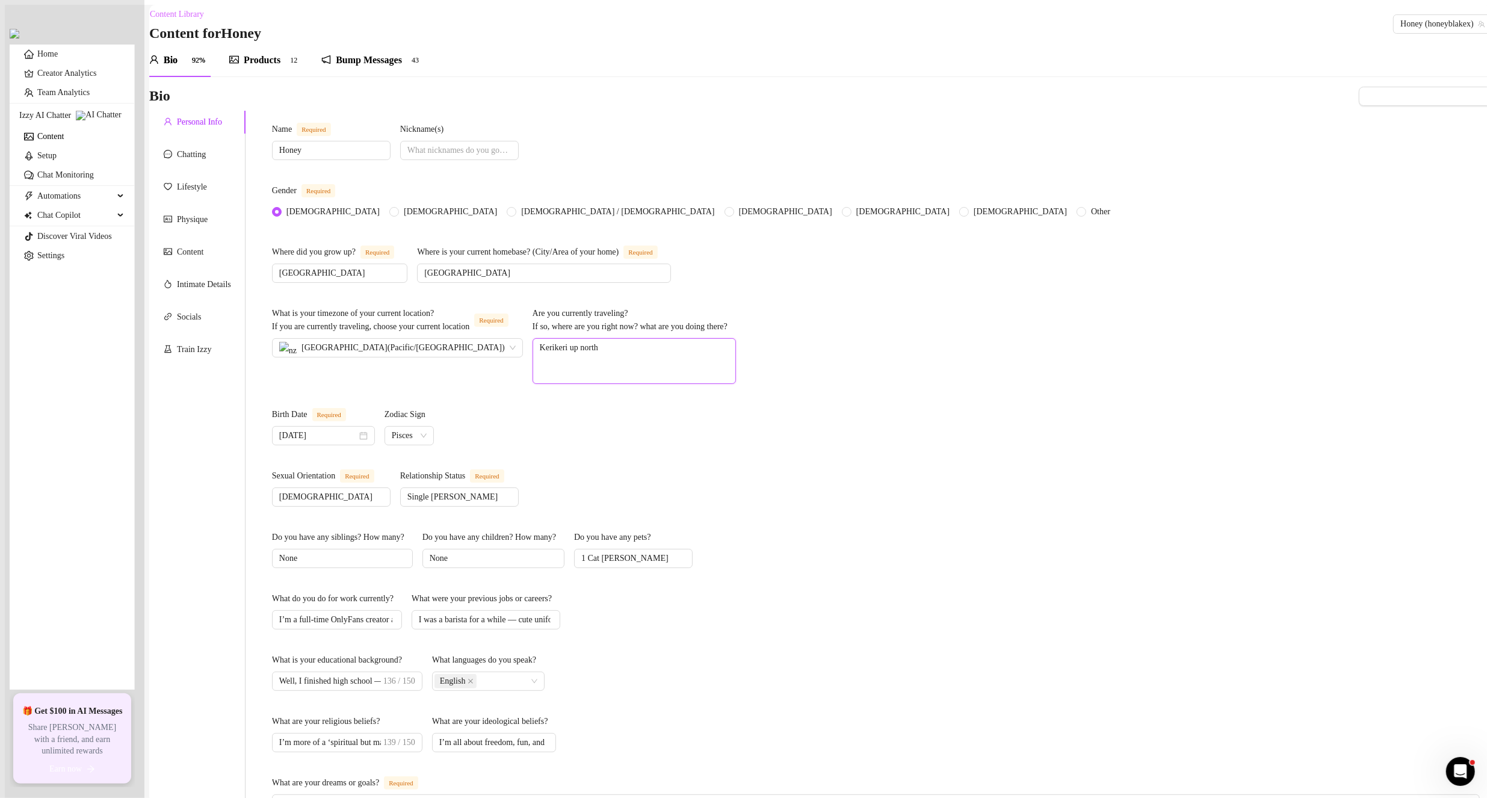
type textarea "C"
type textarea "Ch"
type textarea "Chr"
type textarea "Chri"
type textarea "[PERSON_NAME]"
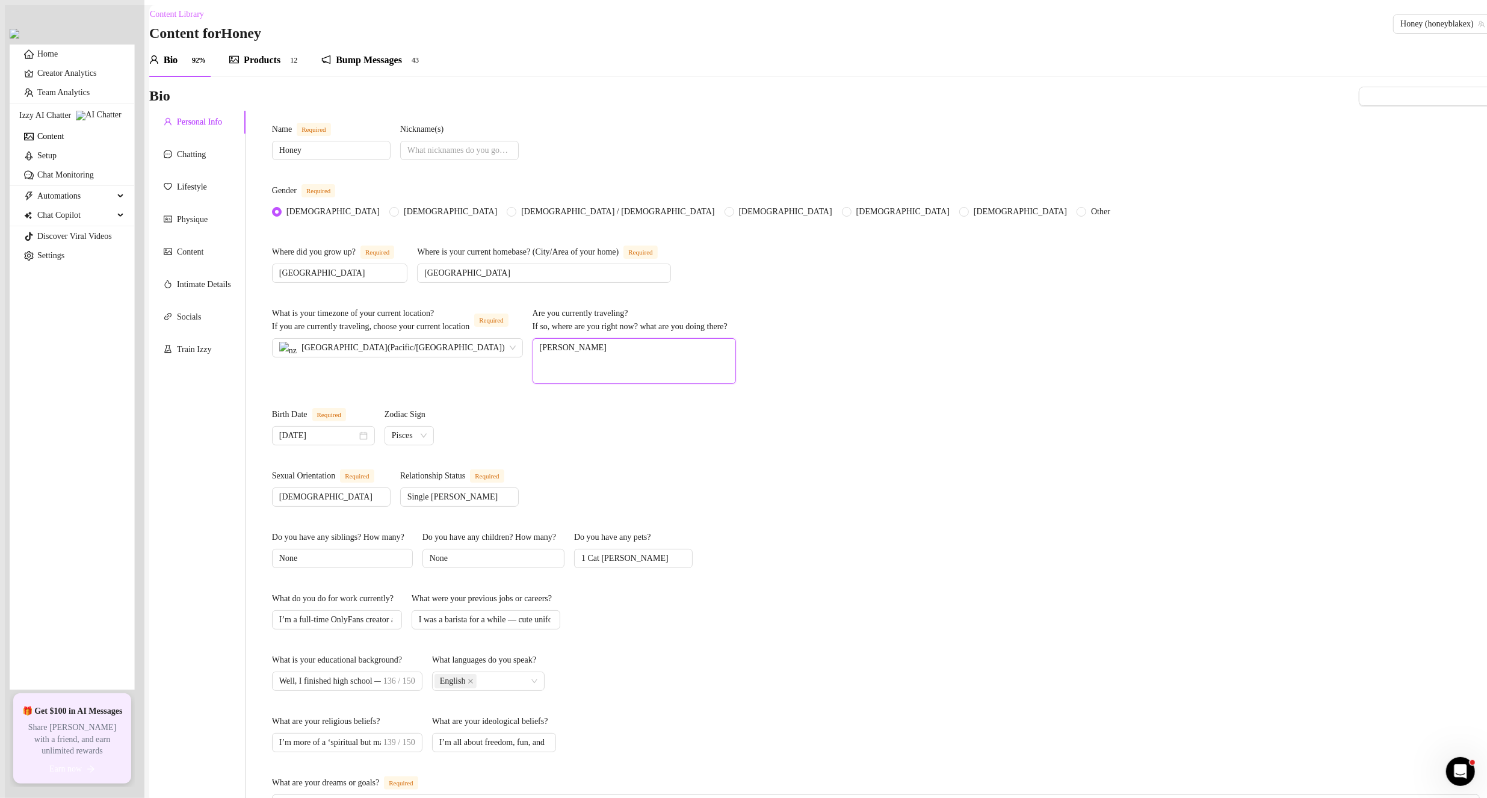
type textarea "[DEMOGRAPHIC_DATA]"
type textarea "Christchur"
type textarea "Christchurc"
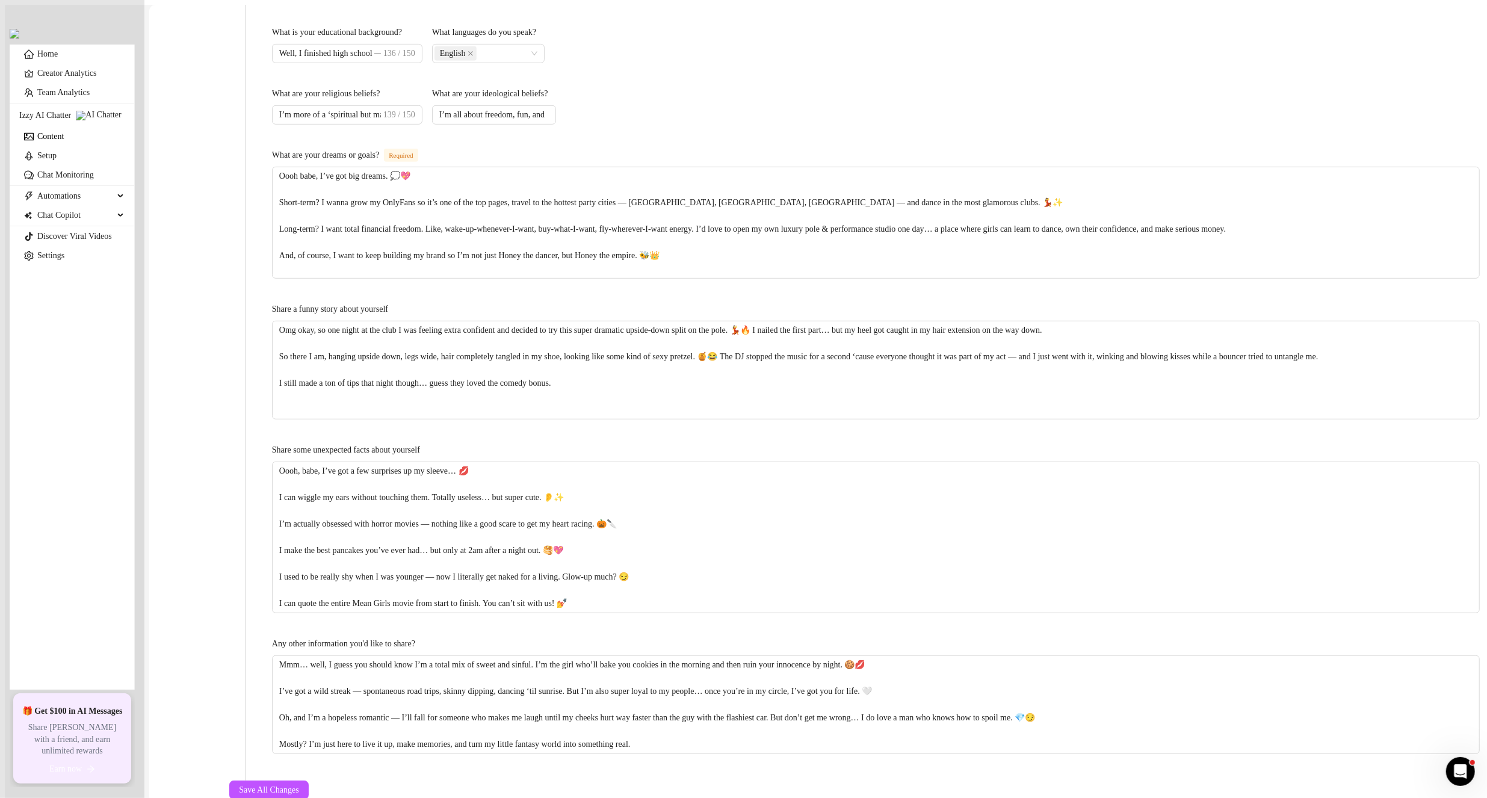
scroll to position [669, 0]
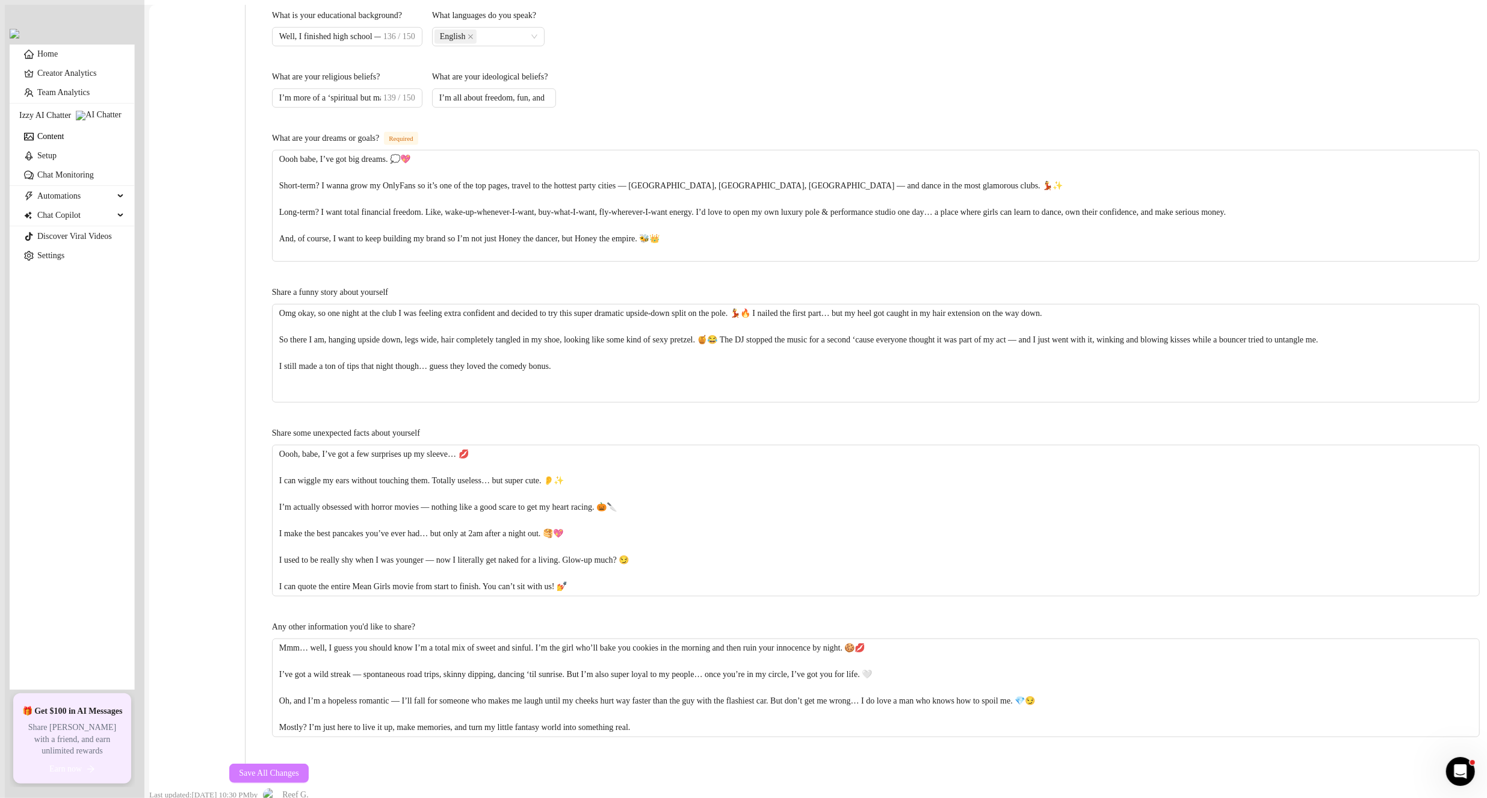
type textarea "[GEOGRAPHIC_DATA]"
click at [299, 769] on span "Save All Changes" at bounding box center [269, 774] width 60 height 10
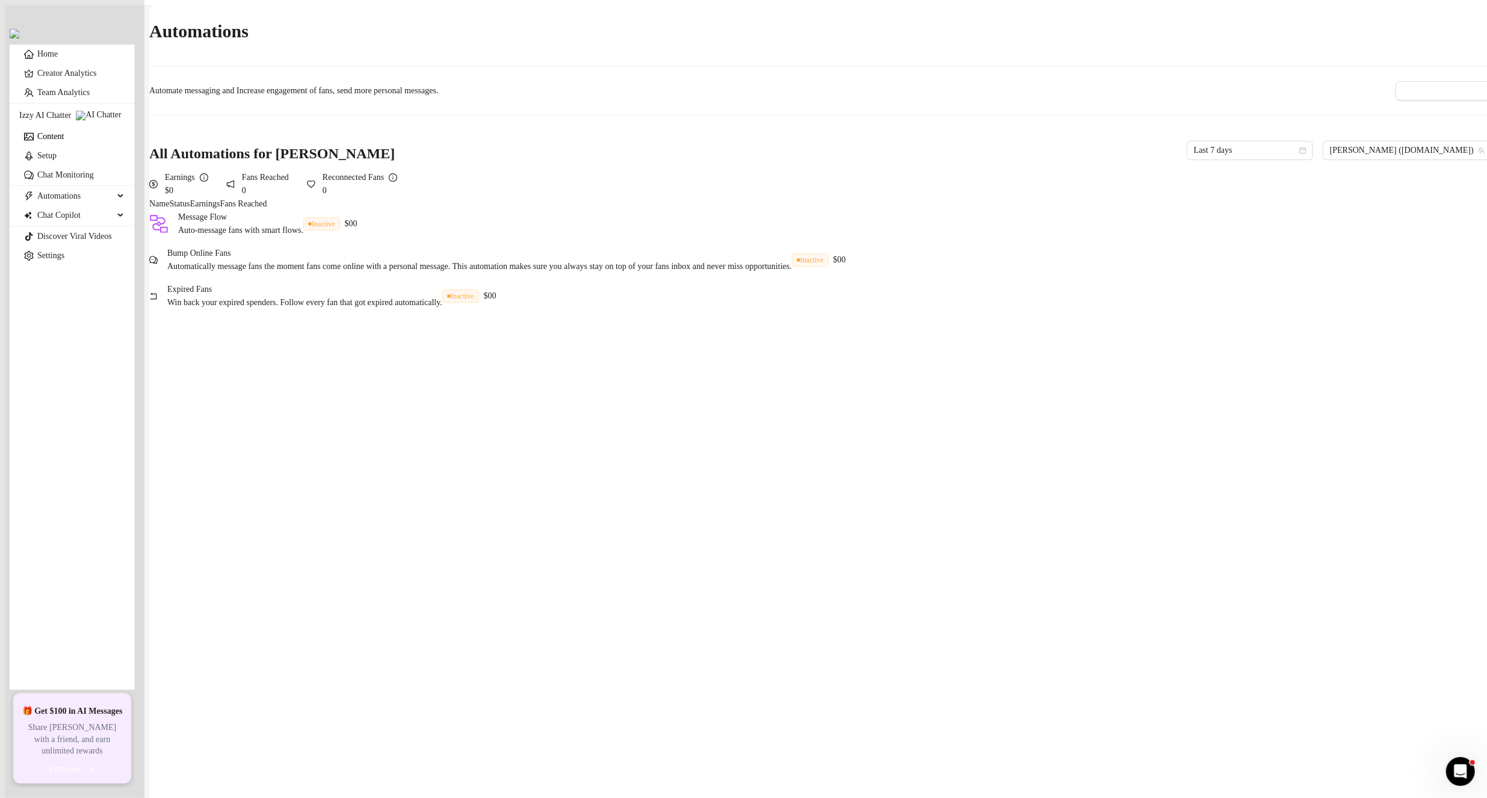
click at [64, 141] on link "Content" at bounding box center [50, 136] width 26 height 9
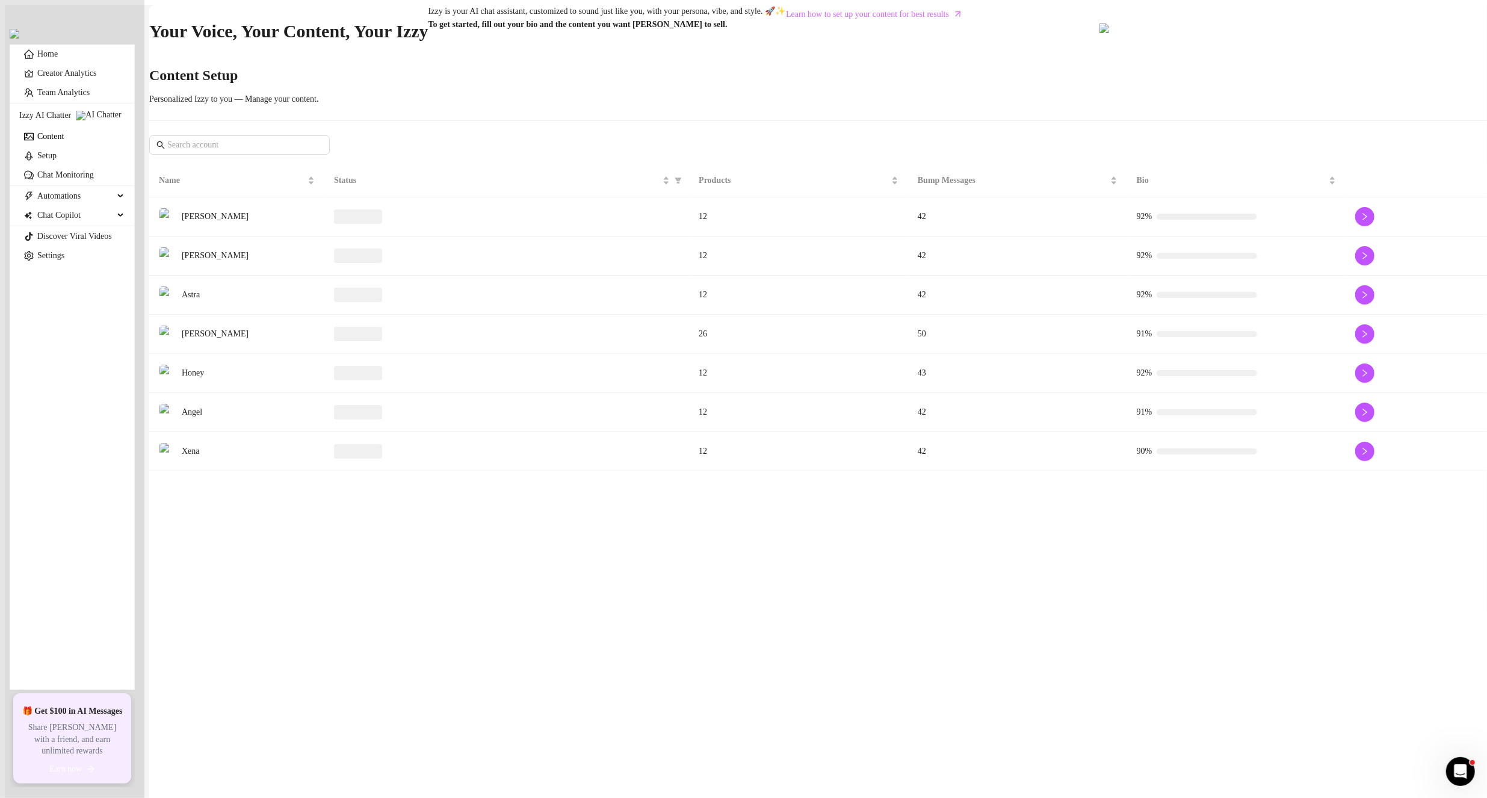
click at [253, 237] on td "[PERSON_NAME]" at bounding box center [236, 216] width 175 height 39
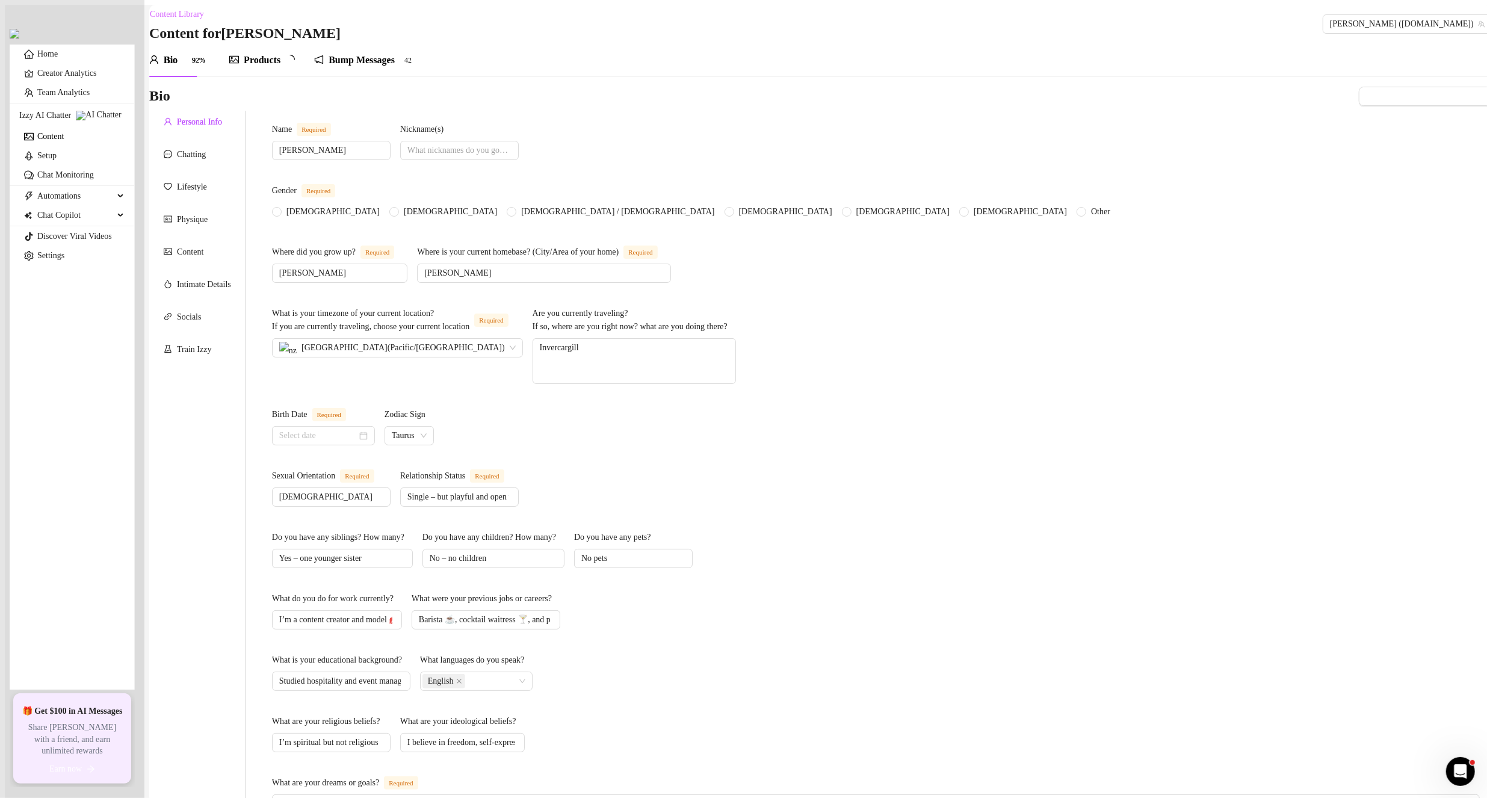
radio input "true"
type input "[DATE]"
click at [736, 342] on textarea "Invercargill" at bounding box center [634, 361] width 202 height 45
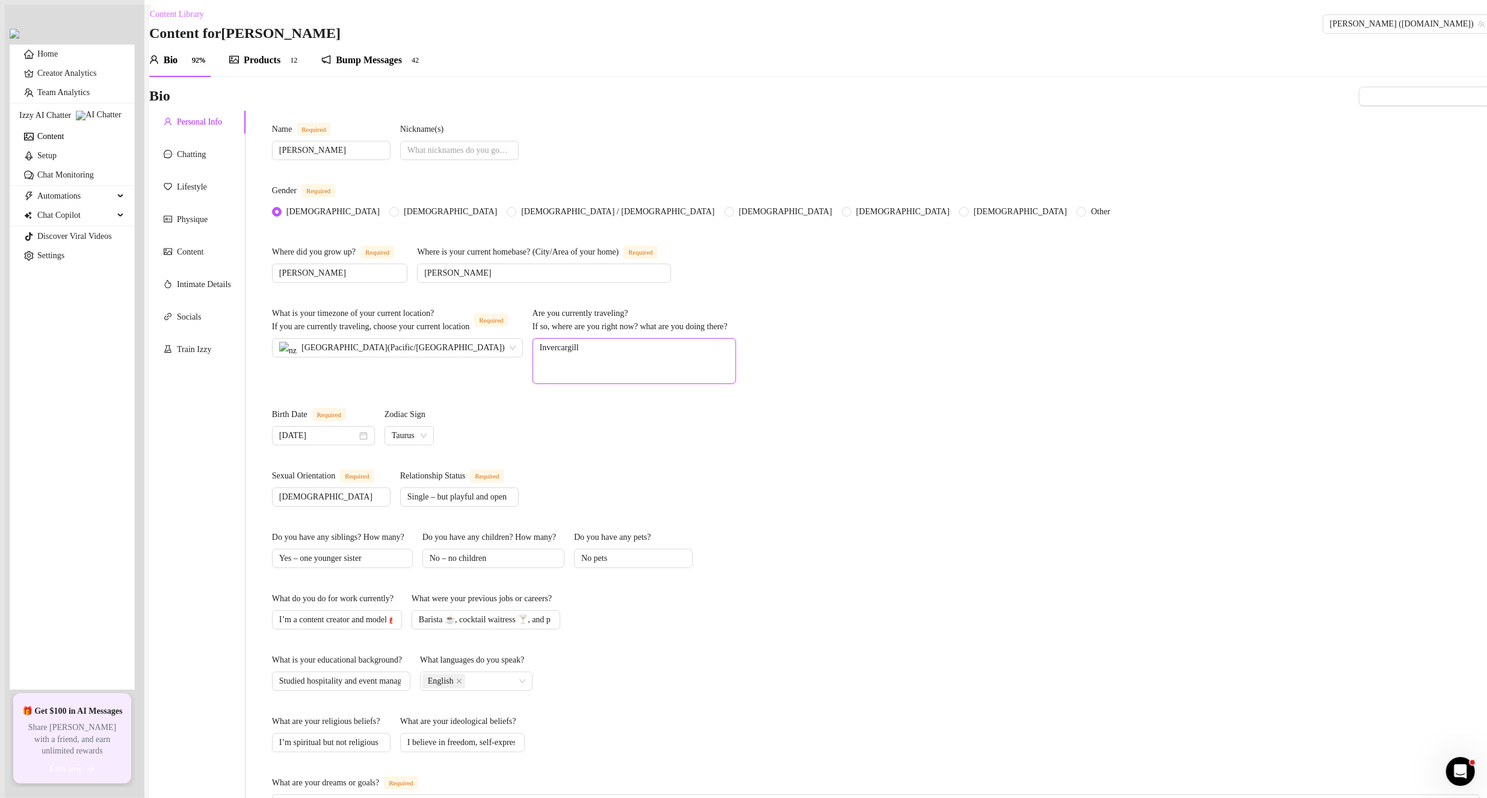
type textarea "D"
type textarea "Dun"
type textarea "Dune"
type textarea "Duned"
type textarea "Dunedi"
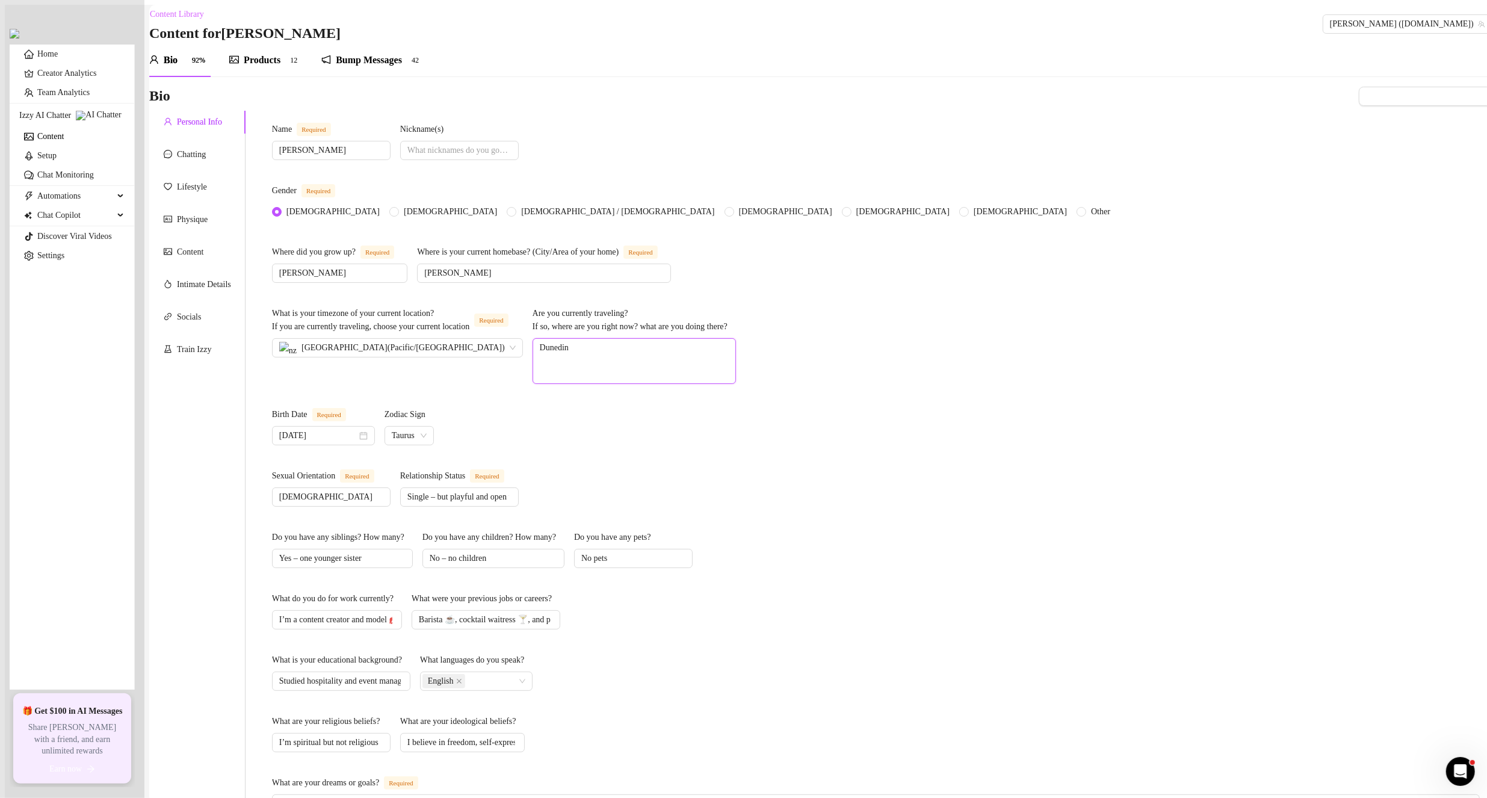
scroll to position [444, 0]
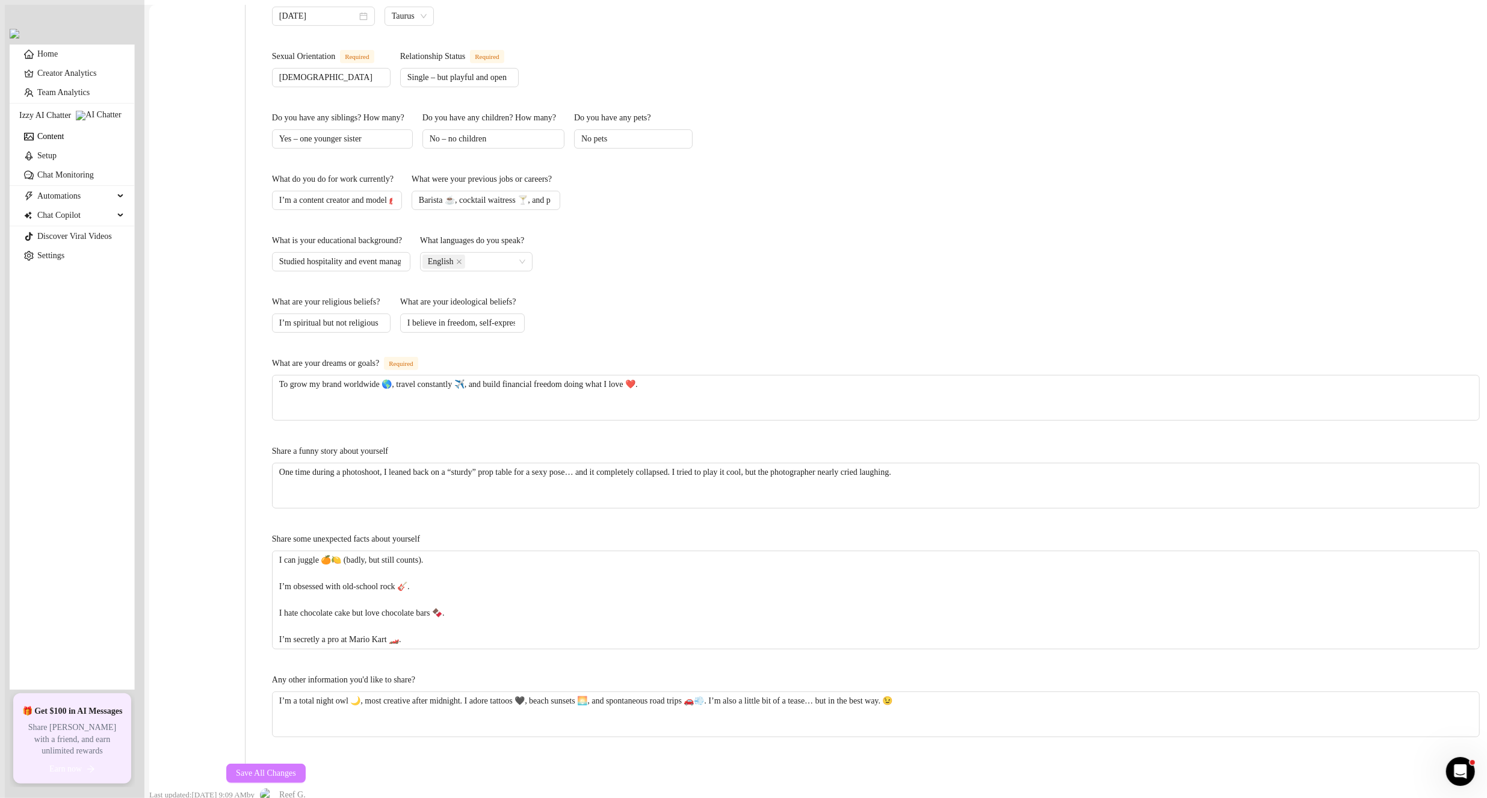
type textarea "Dunedin"
click at [296, 769] on span "Save All Changes" at bounding box center [266, 774] width 60 height 10
